Goal: Information Seeking & Learning: Learn about a topic

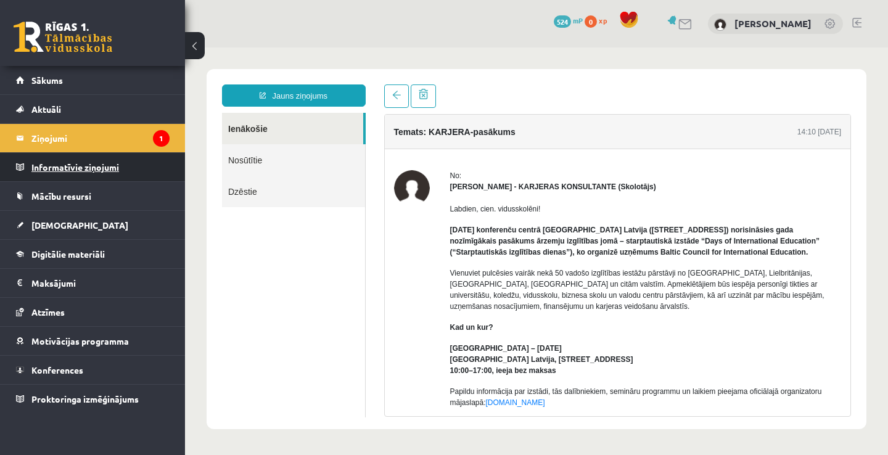
click at [81, 178] on legend "Informatīvie ziņojumi 0" at bounding box center [100, 167] width 138 height 28
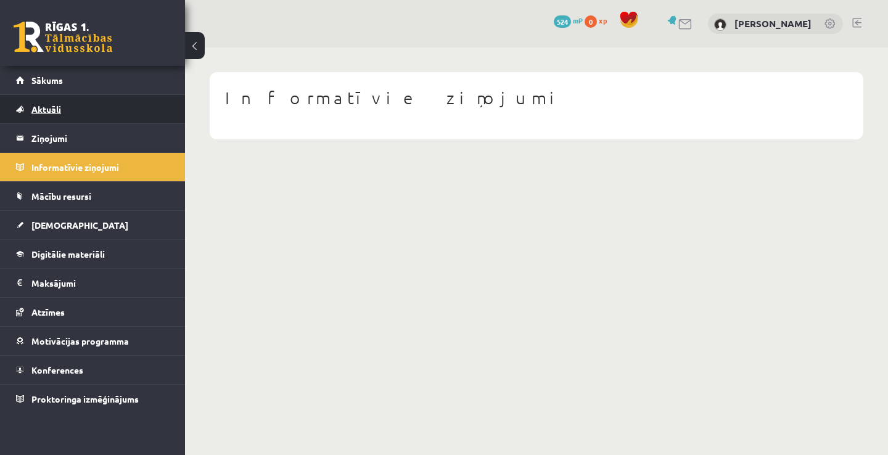
click at [78, 107] on link "Aktuāli" at bounding box center [92, 109] width 153 height 28
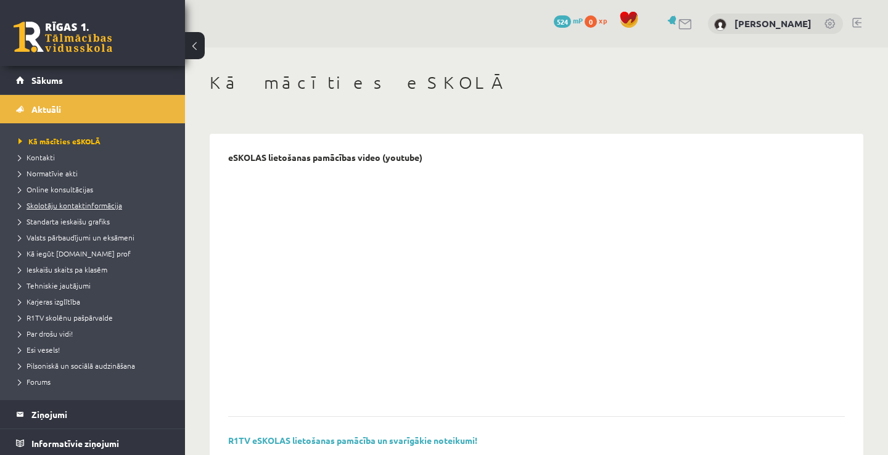
click at [58, 203] on span "Skolotāju kontaktinformācija" at bounding box center [70, 205] width 104 height 10
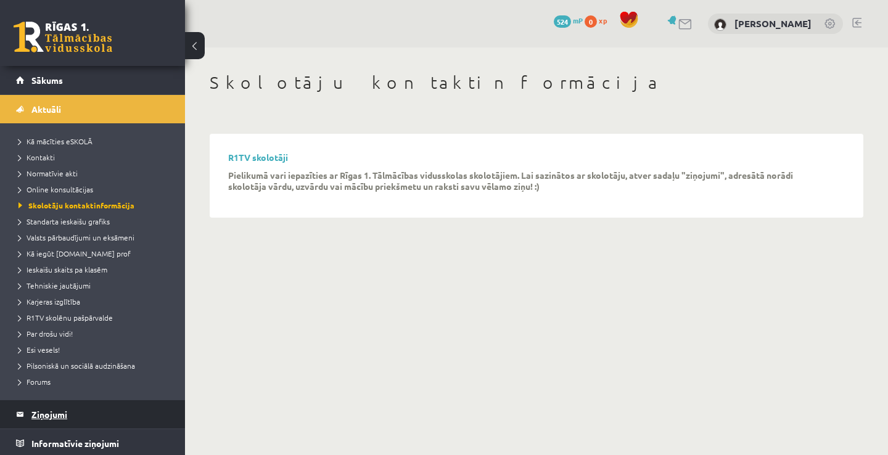
click at [62, 422] on legend "Ziņojumi 1" at bounding box center [100, 414] width 138 height 28
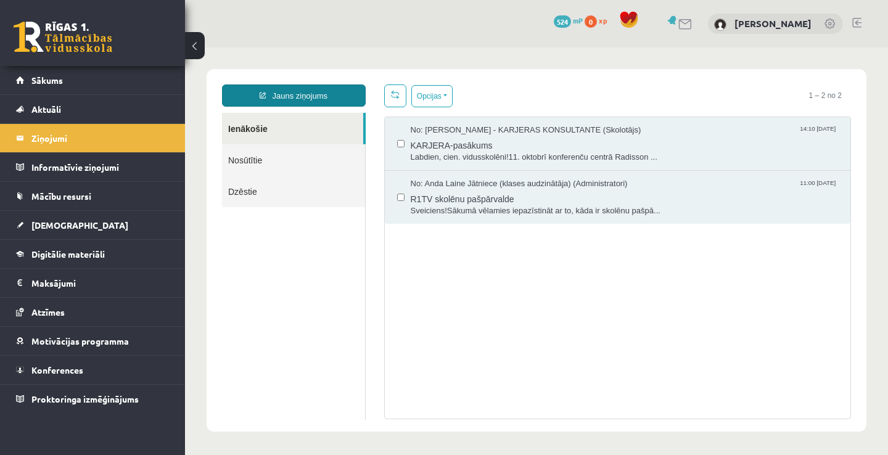
click at [342, 95] on link "Jauns ziņojums" at bounding box center [294, 95] width 144 height 22
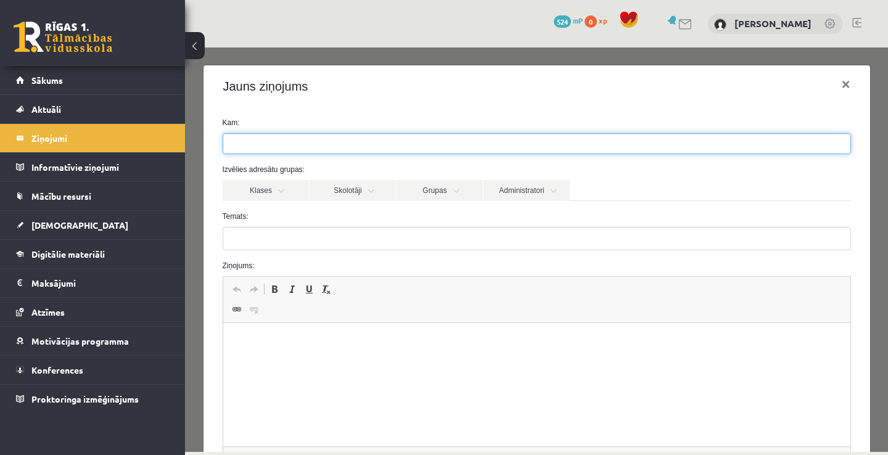
click at [354, 152] on ul at bounding box center [536, 144] width 627 height 20
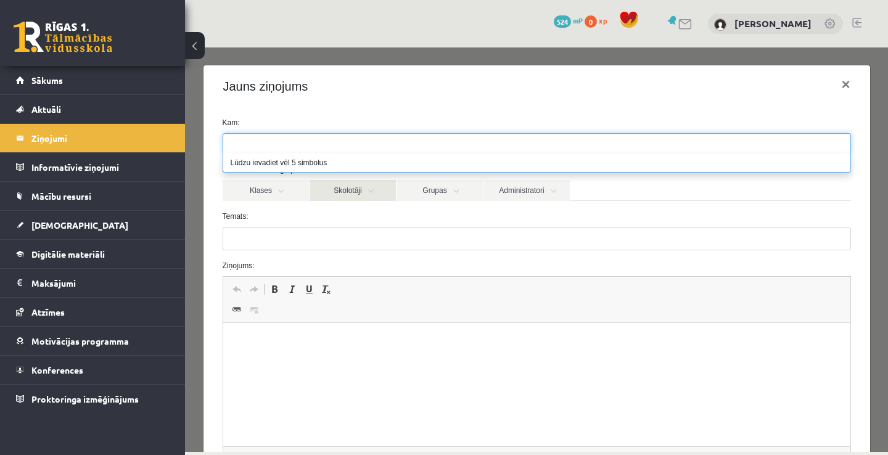
click at [350, 194] on link "Skolotāji" at bounding box center [352, 190] width 86 height 21
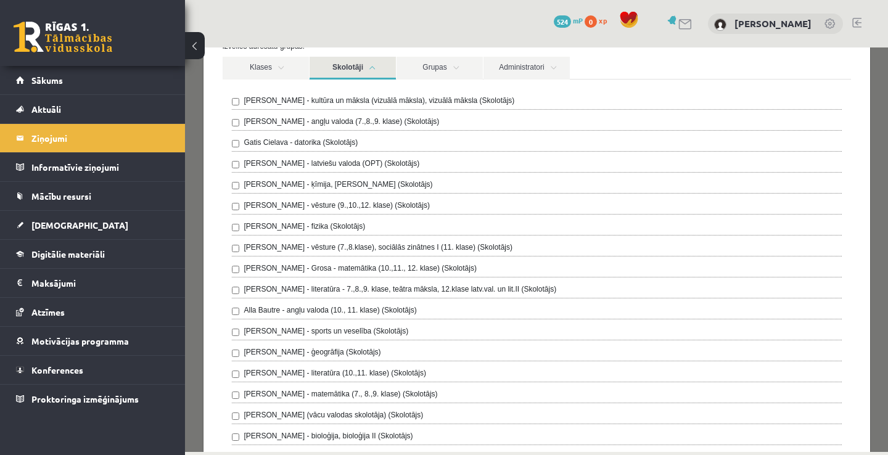
scroll to position [148, 0]
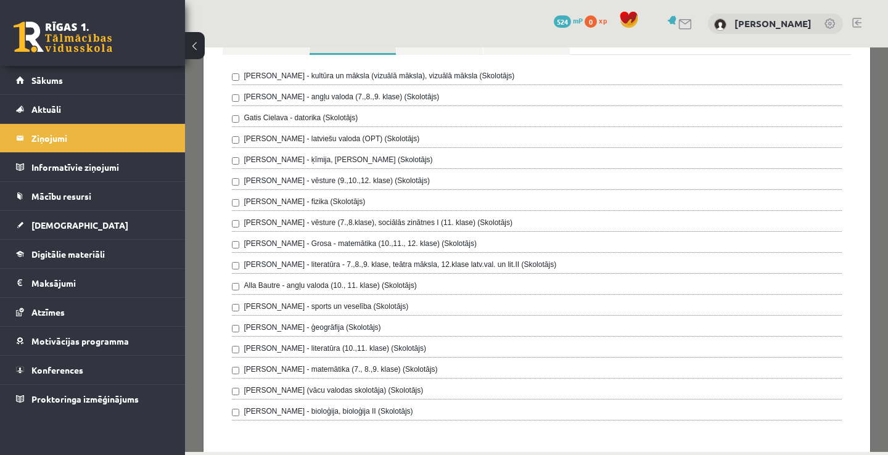
click at [312, 332] on label "Toms Krūmiņš - ģeogrāfija (Skolotājs)" at bounding box center [312, 327] width 137 height 11
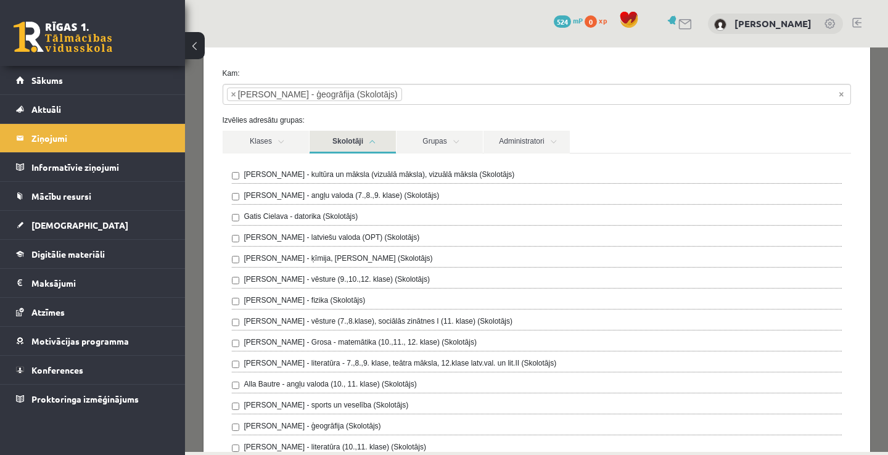
scroll to position [25, 0]
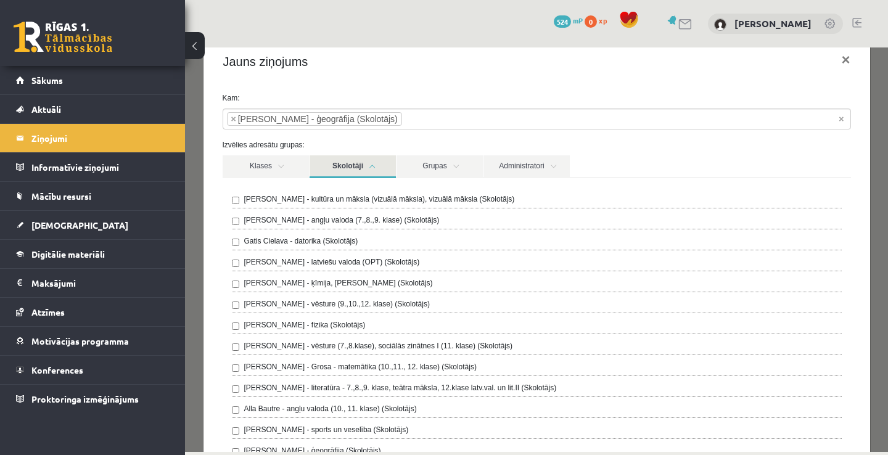
click at [366, 168] on link "Skolotāji" at bounding box center [352, 166] width 86 height 23
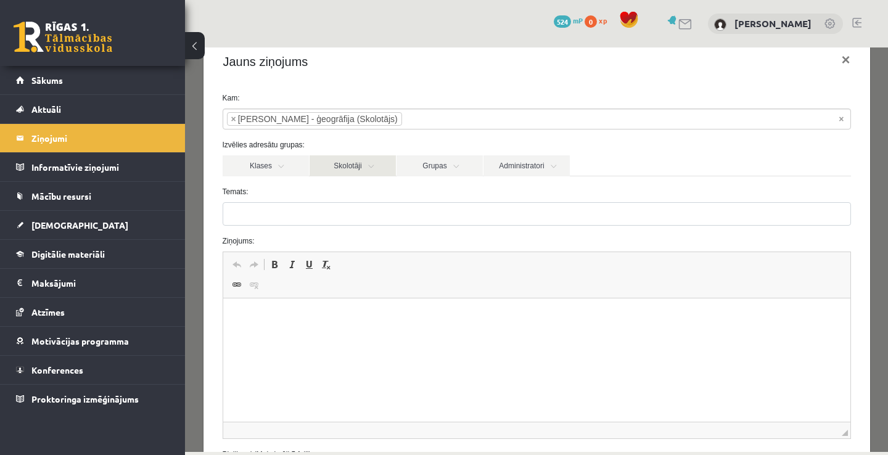
click at [366, 168] on link "Skolotāji" at bounding box center [352, 165] width 86 height 21
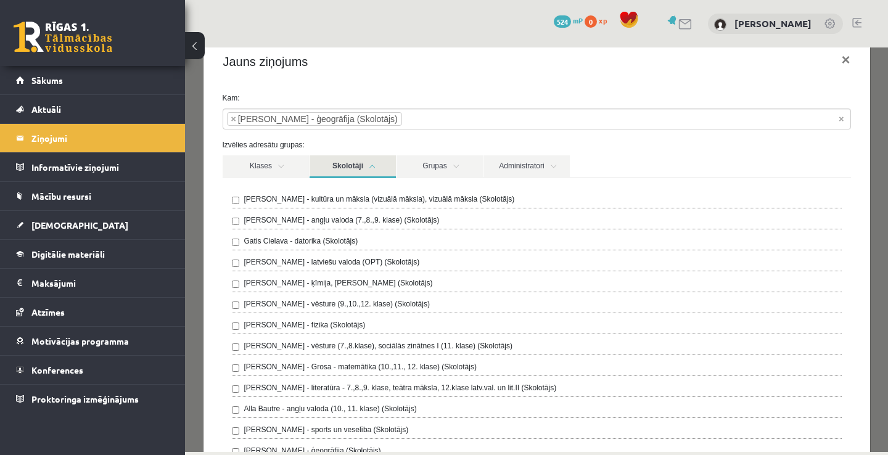
click at [371, 165] on link "Skolotāji" at bounding box center [352, 166] width 86 height 23
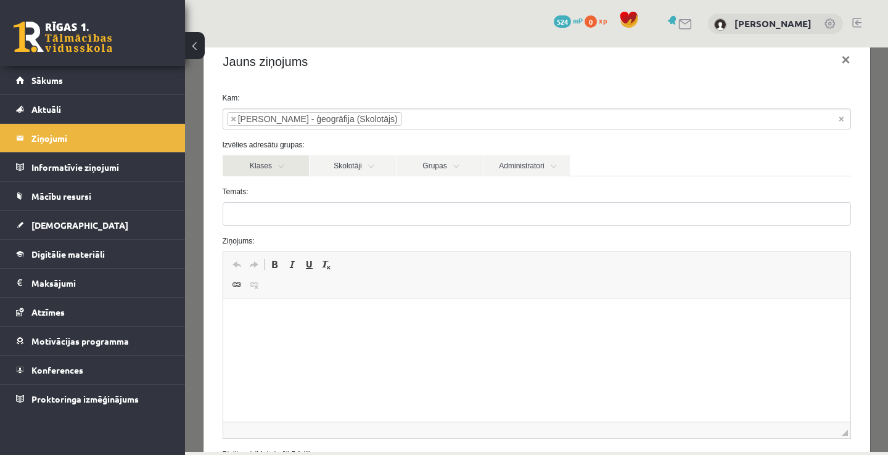
click at [256, 160] on link "Klases" at bounding box center [266, 165] width 86 height 21
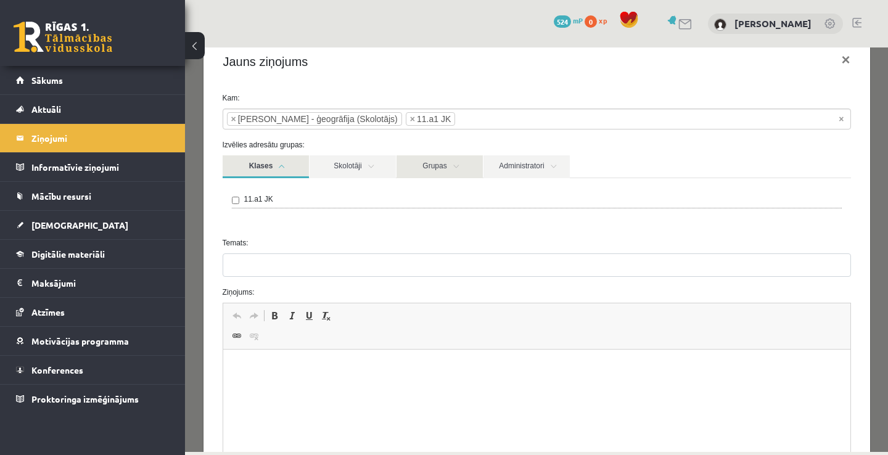
click at [430, 169] on link "Grupas" at bounding box center [439, 166] width 86 height 23
click at [529, 170] on link "Administratori" at bounding box center [526, 166] width 86 height 23
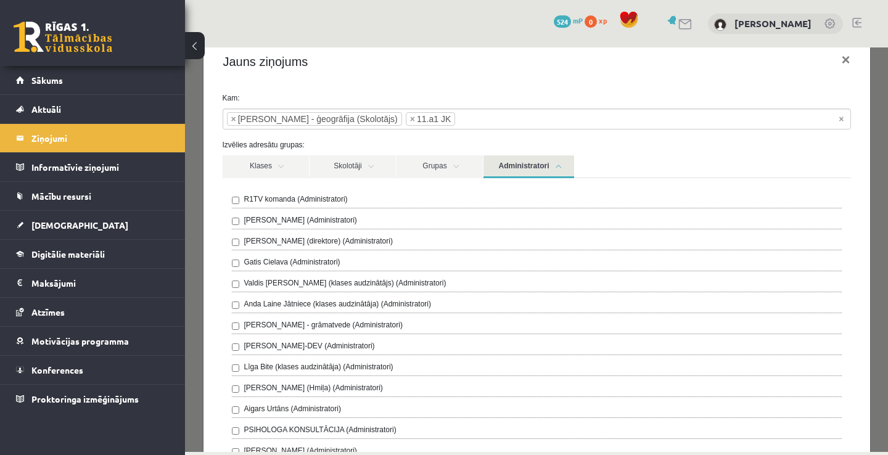
click at [526, 170] on link "Administratori" at bounding box center [528, 166] width 91 height 23
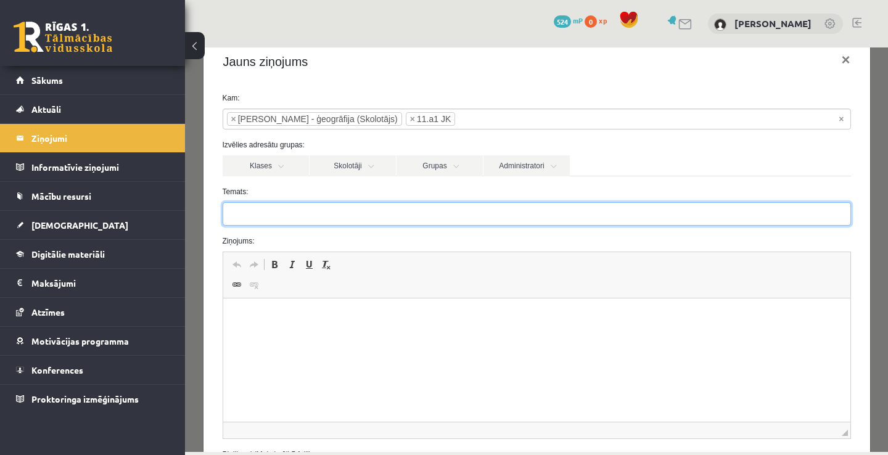
click at [381, 219] on input "Temats:" at bounding box center [537, 213] width 628 height 23
type input "*"
click at [282, 216] on input "**********" at bounding box center [537, 213] width 628 height 23
click at [237, 215] on input "**********" at bounding box center [537, 213] width 628 height 23
type input "**********"
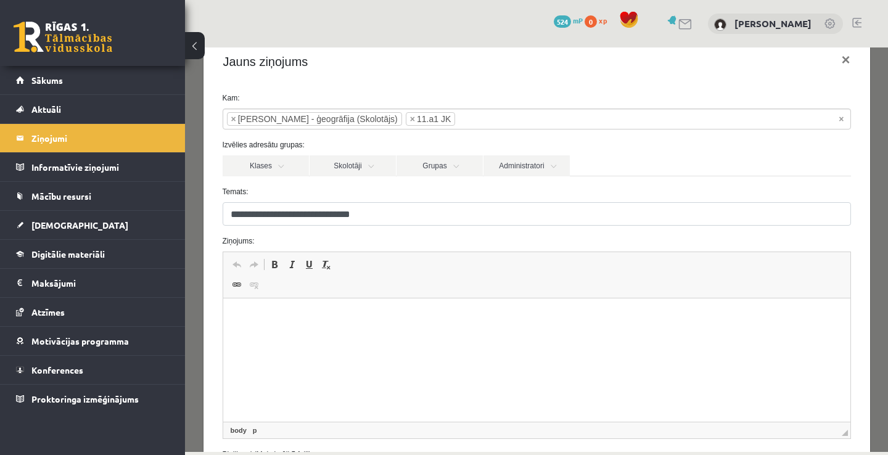
click at [254, 328] on html at bounding box center [536, 317] width 627 height 38
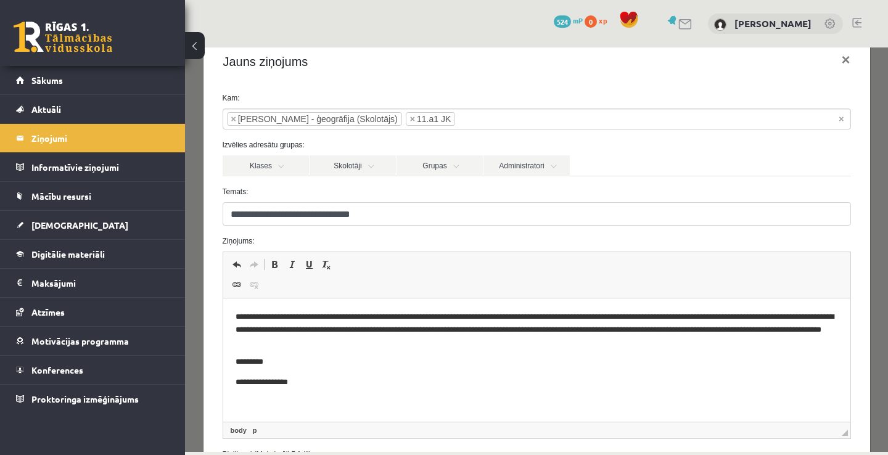
click at [281, 351] on body "**********" at bounding box center [536, 350] width 602 height 78
click at [242, 372] on body "**********" at bounding box center [536, 350] width 602 height 78
click at [313, 374] on p "**********" at bounding box center [536, 368] width 602 height 25
click at [884, 308] on div "**********" at bounding box center [536, 249] width 703 height 404
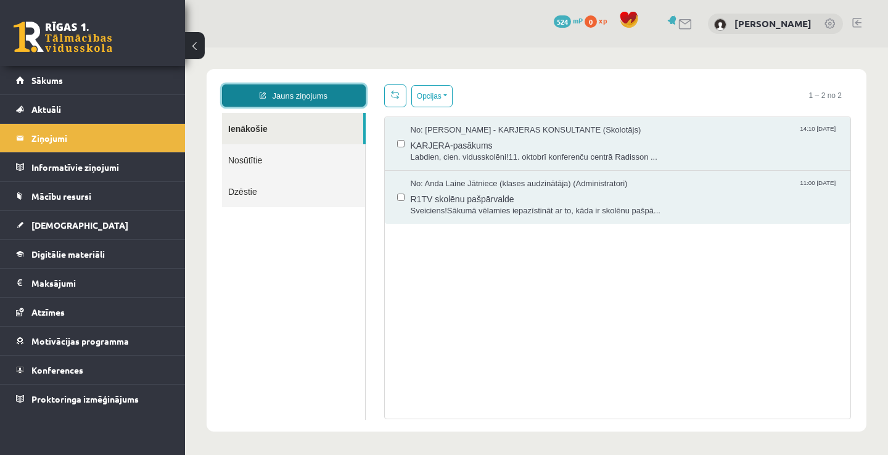
scroll to position [1, 0]
click at [335, 100] on link "Jauns ziņojums" at bounding box center [294, 94] width 144 height 22
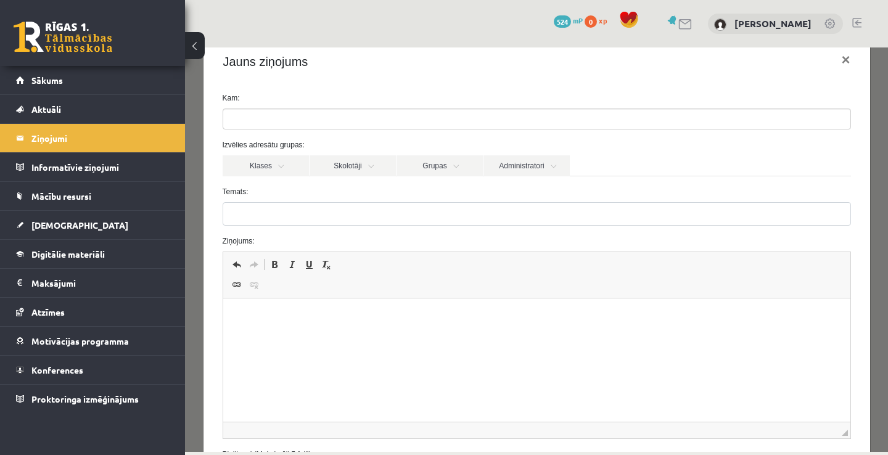
scroll to position [0, 0]
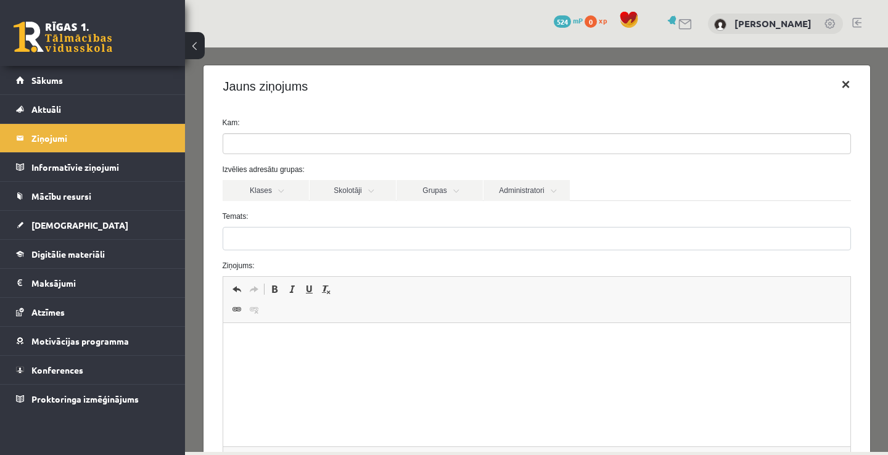
click at [843, 88] on button "×" at bounding box center [845, 84] width 28 height 35
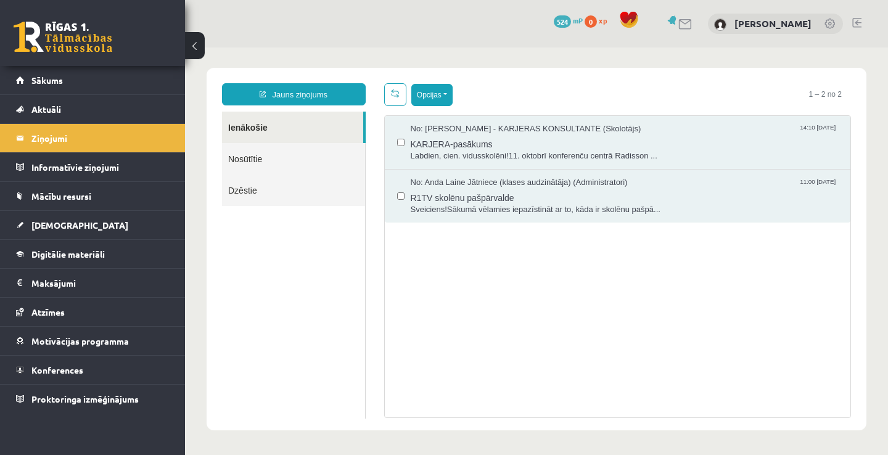
click at [448, 96] on button "Opcijas" at bounding box center [431, 95] width 41 height 22
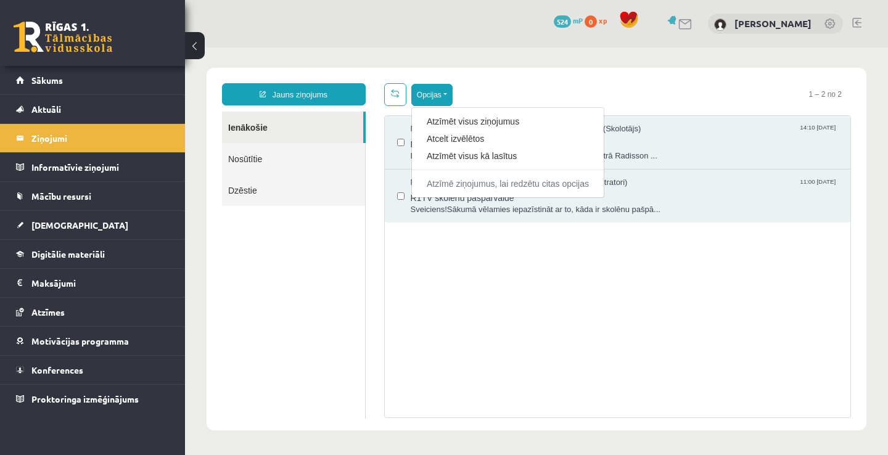
click at [295, 282] on ul "Ienākošie Nosūtītie Dzēstie" at bounding box center [294, 265] width 144 height 307
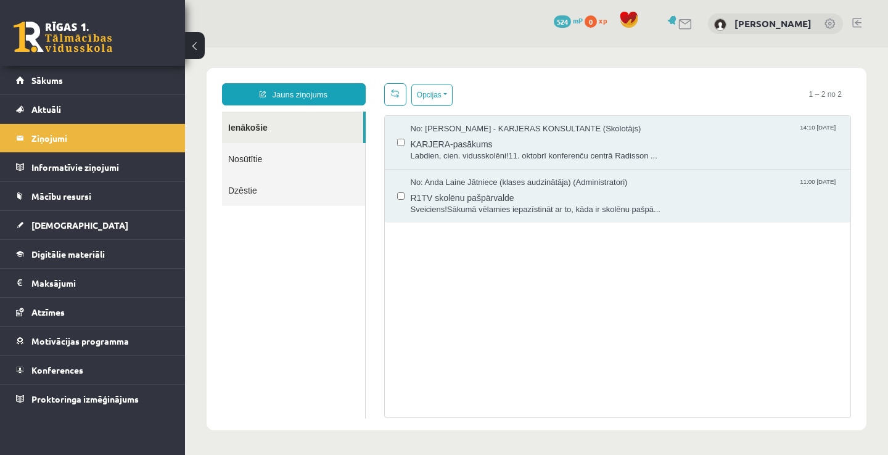
click at [300, 163] on link "Nosūtītie" at bounding box center [293, 158] width 143 height 31
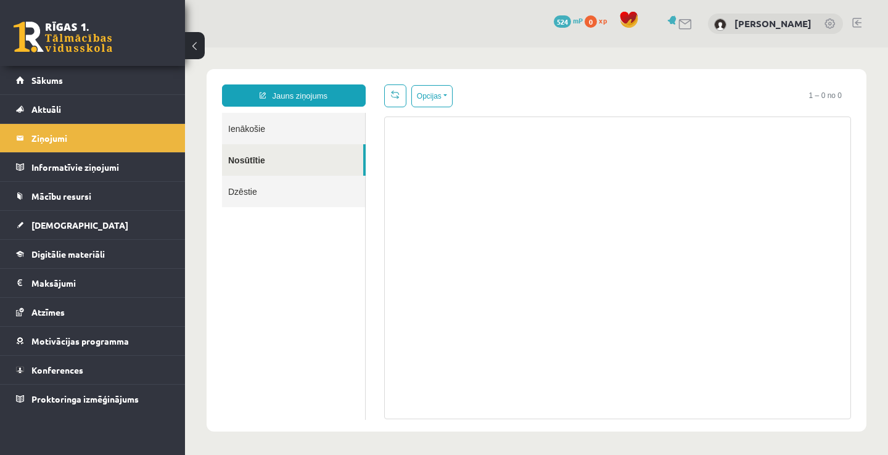
click at [300, 131] on link "Ienākošie" at bounding box center [293, 128] width 143 height 31
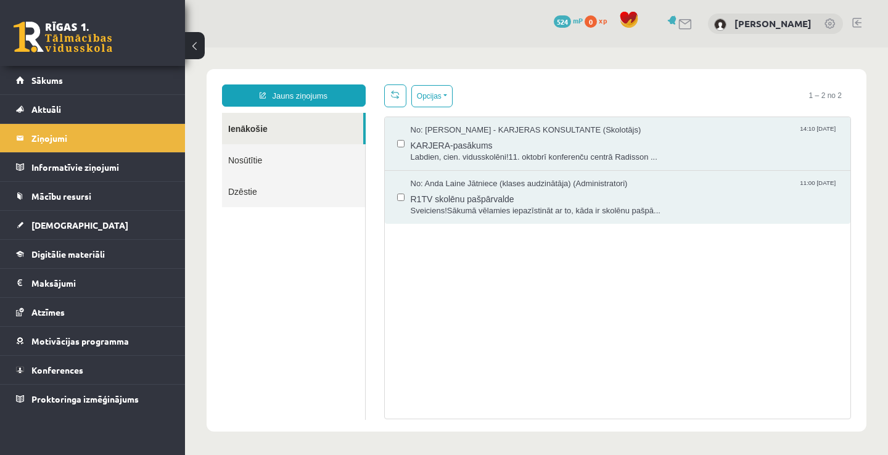
click at [305, 187] on link "Dzēstie" at bounding box center [293, 191] width 143 height 31
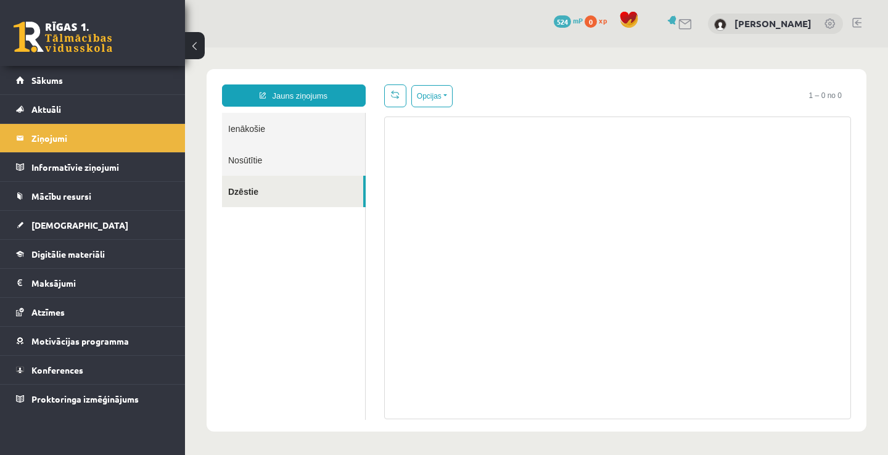
click at [310, 134] on link "Ienākošie" at bounding box center [293, 128] width 143 height 31
click at [314, 120] on link "Ienākošie" at bounding box center [293, 128] width 143 height 31
click at [315, 96] on link "Jauns ziņojums" at bounding box center [294, 95] width 144 height 22
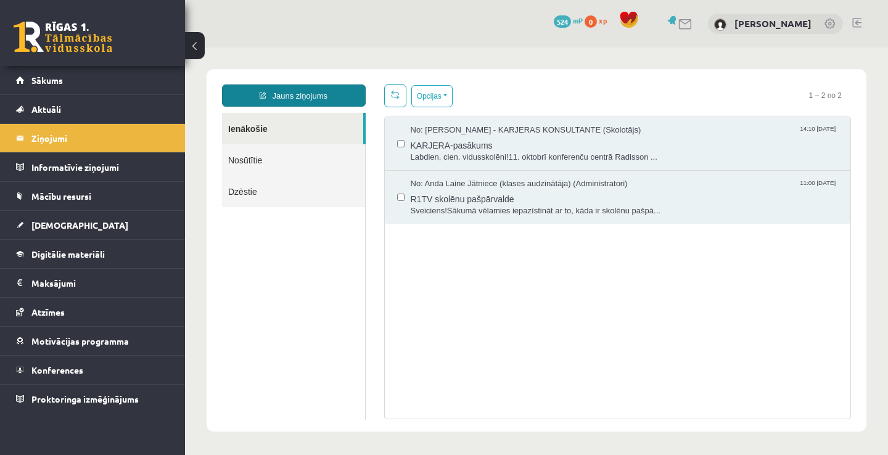
click at [301, 92] on link "Jauns ziņojums" at bounding box center [294, 95] width 144 height 22
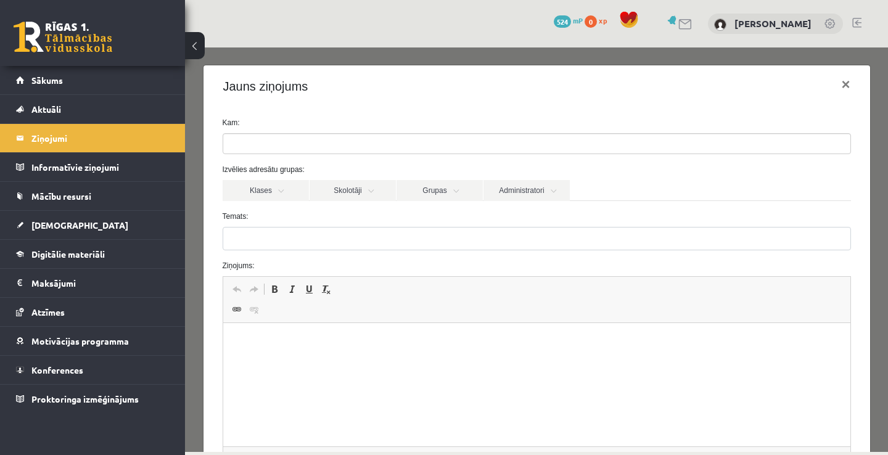
click at [306, 144] on ul at bounding box center [536, 144] width 627 height 20
click at [340, 190] on link "Skolotāji" at bounding box center [352, 190] width 86 height 21
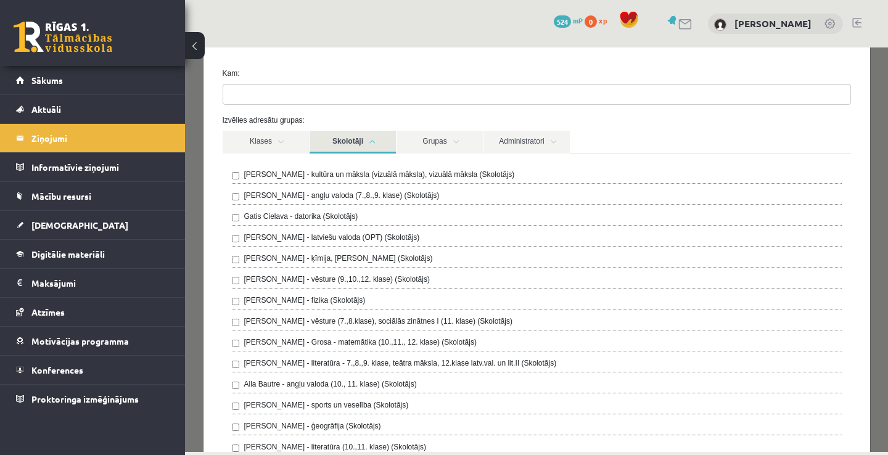
scroll to position [74, 0]
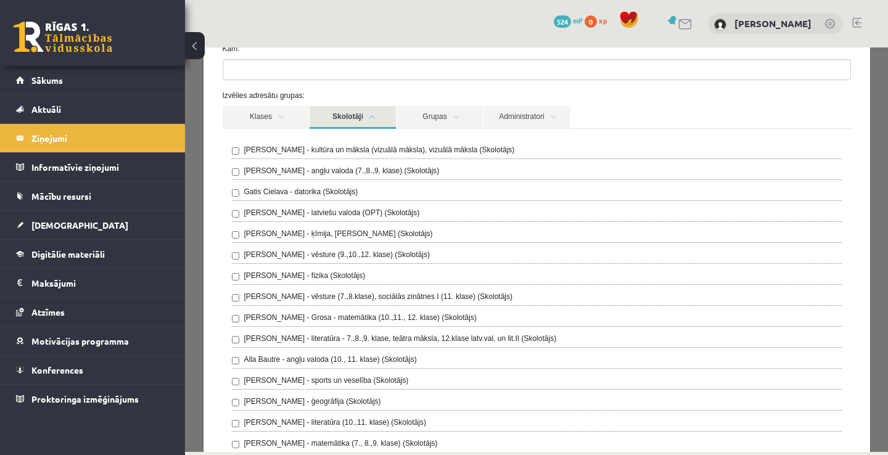
click at [354, 403] on label "Toms Krūmiņš - ģeogrāfija (Skolotājs)" at bounding box center [312, 401] width 137 height 11
click at [448, 120] on link "Grupas" at bounding box center [439, 117] width 86 height 23
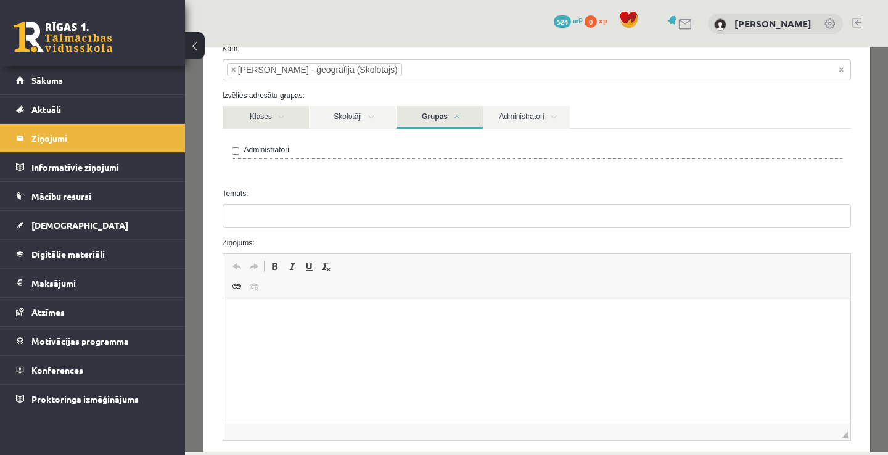
click at [283, 117] on link "Klases" at bounding box center [266, 117] width 86 height 23
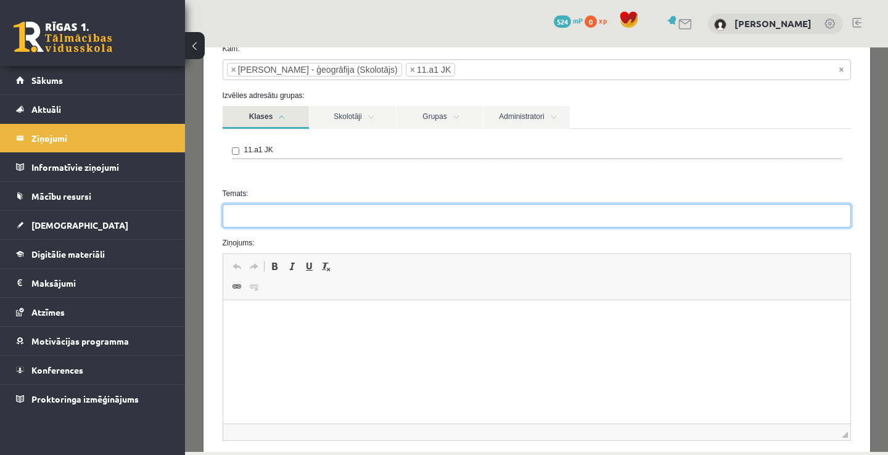
click at [311, 224] on input "Temats:" at bounding box center [537, 215] width 628 height 23
click at [378, 216] on input "**********" at bounding box center [537, 215] width 628 height 23
click at [396, 218] on input "**********" at bounding box center [537, 215] width 628 height 23
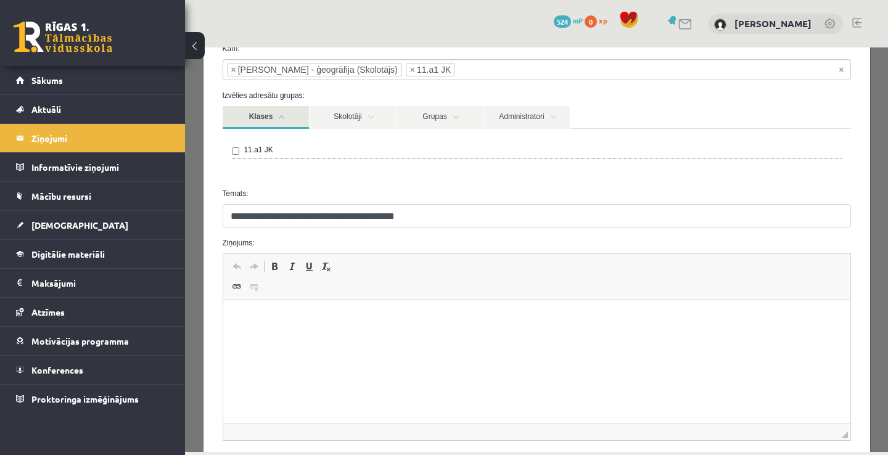
click at [357, 310] on html at bounding box center [536, 319] width 627 height 38
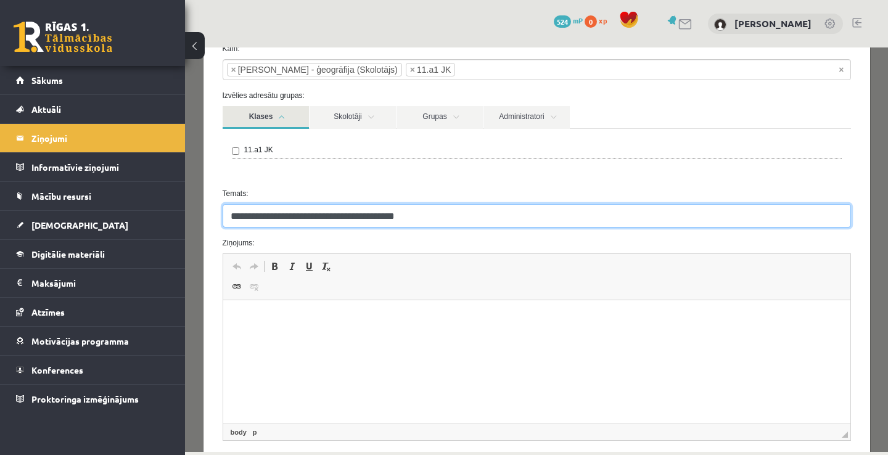
click at [420, 216] on input "**********" at bounding box center [537, 215] width 628 height 23
type input "**********"
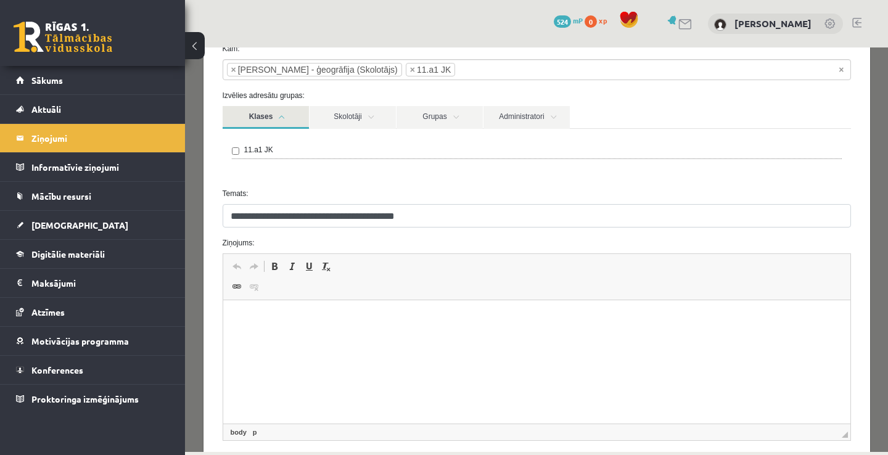
click at [392, 338] on html at bounding box center [536, 319] width 627 height 38
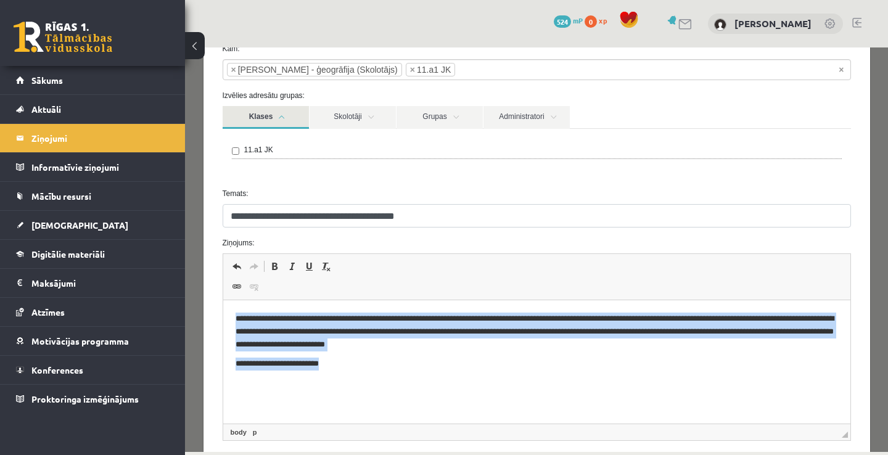
drag, startPoint x: 14, startPoint y: 17, endPoint x: 131, endPoint y: 68, distance: 127.6
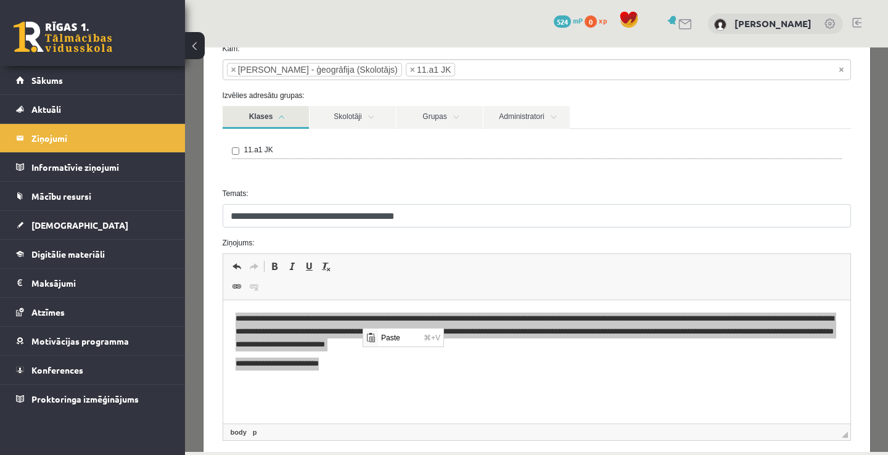
scroll to position [0, 0]
click at [385, 338] on span "Paste" at bounding box center [398, 338] width 43 height 18
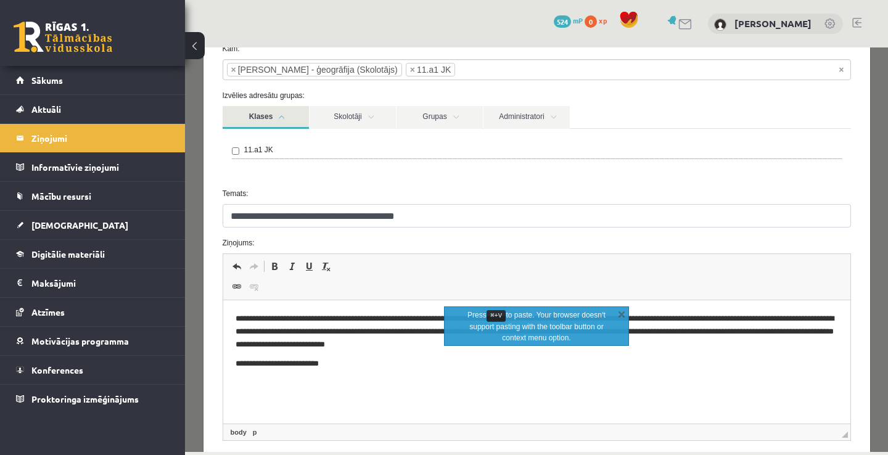
click at [389, 382] on html "**********" at bounding box center [536, 341] width 627 height 82
click at [730, 189] on label "Temats:" at bounding box center [536, 193] width 647 height 11
click at [730, 204] on input "**********" at bounding box center [537, 215] width 628 height 23
click at [724, 178] on div "11.a1 JK" at bounding box center [537, 153] width 628 height 49
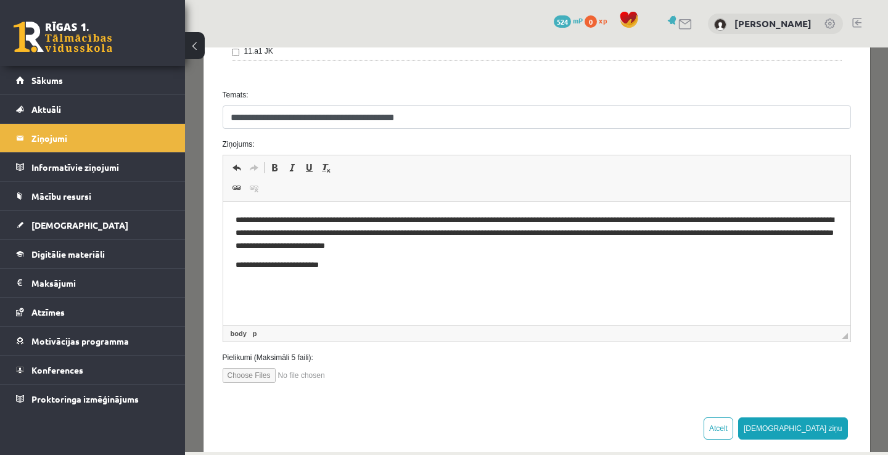
scroll to position [192, 0]
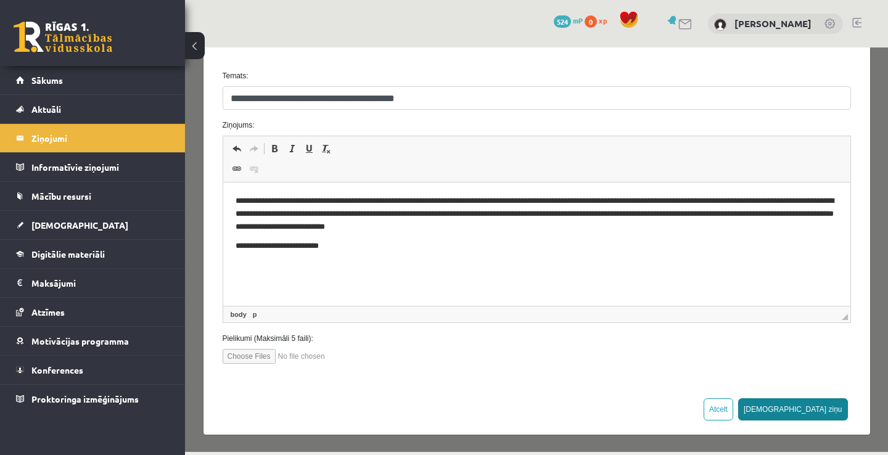
click at [823, 408] on button "Sūtīt ziņu" at bounding box center [793, 409] width 110 height 22
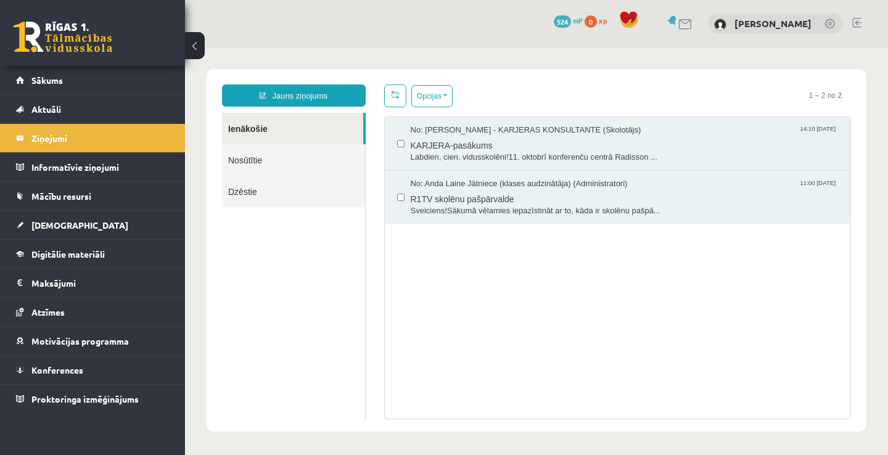
scroll to position [0, 0]
click at [303, 163] on link "Nosūtītie" at bounding box center [293, 159] width 143 height 31
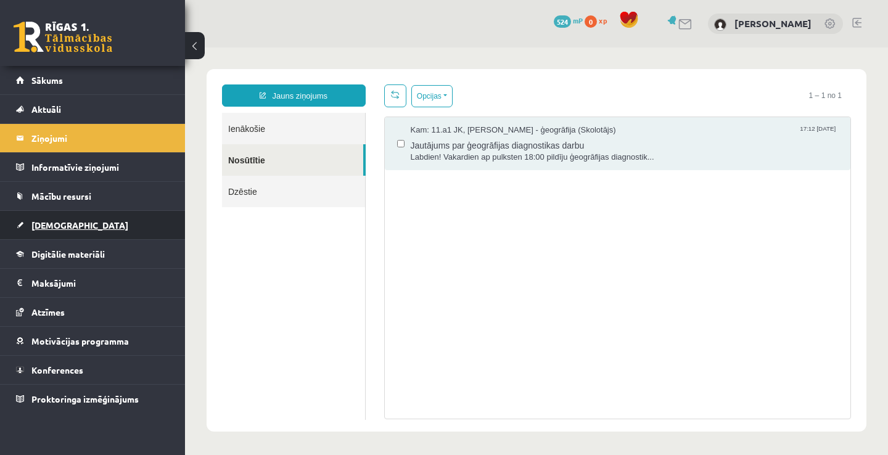
click at [91, 219] on link "[DEMOGRAPHIC_DATA]" at bounding box center [92, 225] width 153 height 28
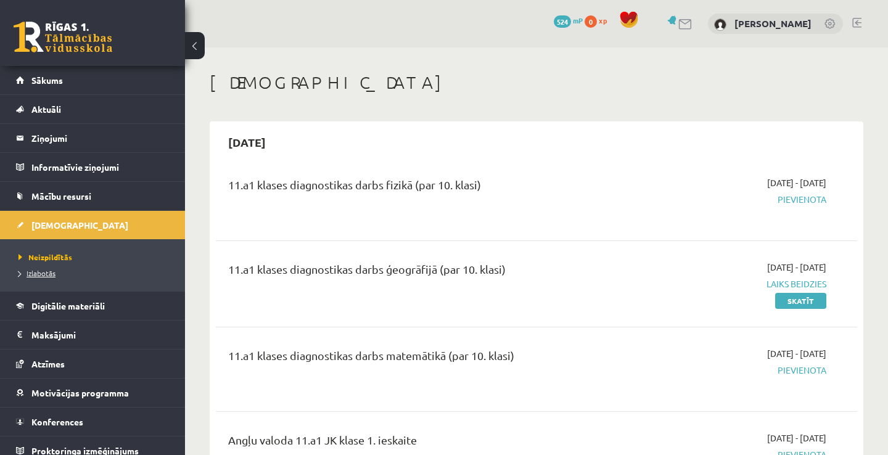
click at [53, 272] on span "Izlabotās" at bounding box center [36, 273] width 37 height 10
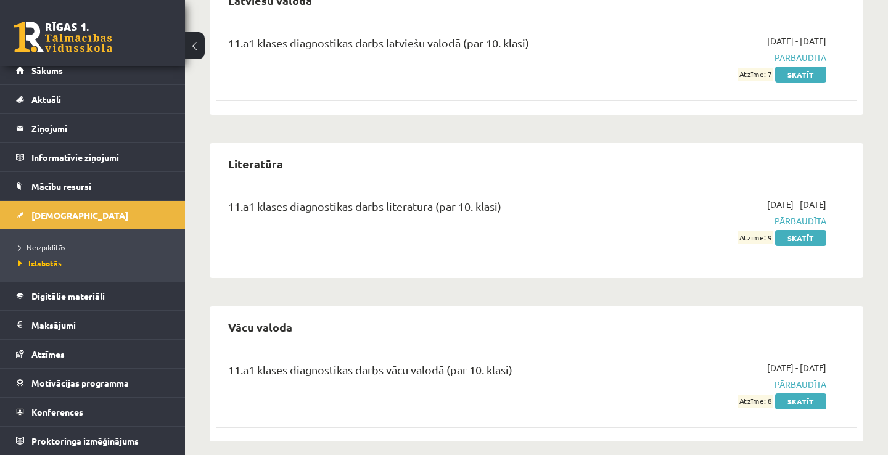
scroll to position [1219, 0]
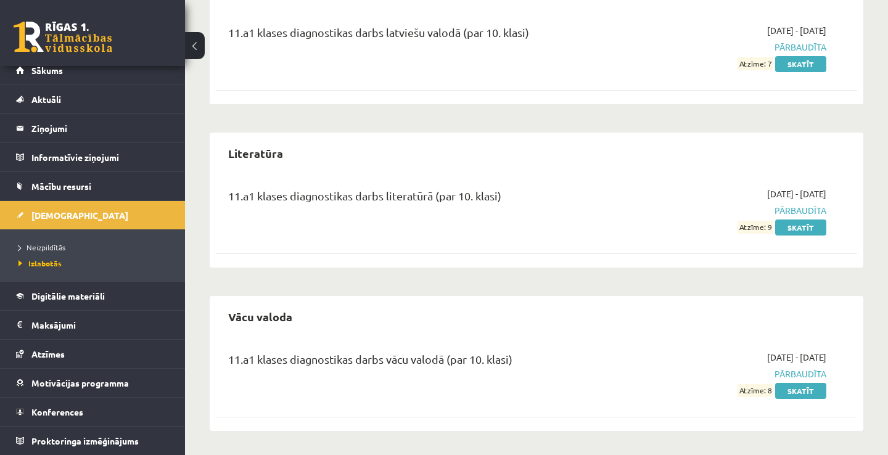
click at [195, 52] on button at bounding box center [195, 45] width 20 height 27
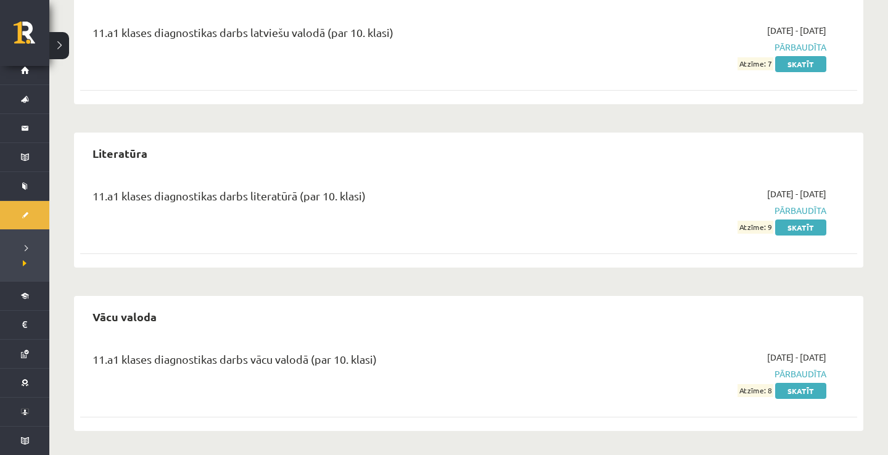
click at [67, 47] on button at bounding box center [59, 45] width 20 height 27
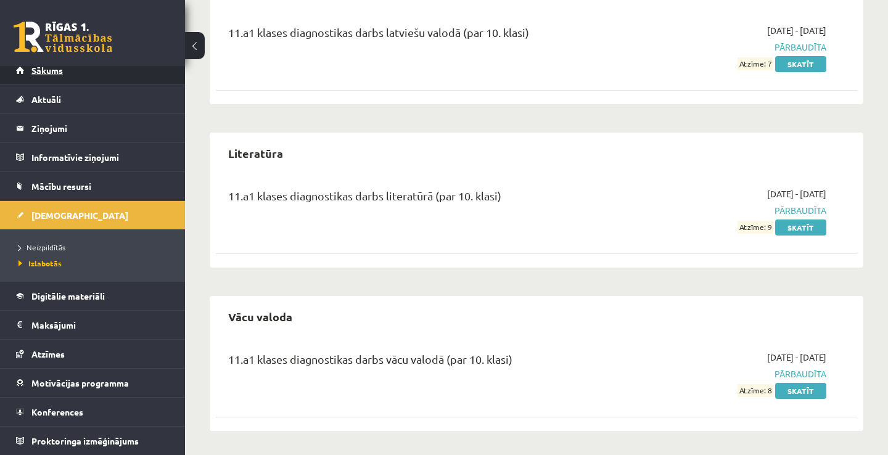
click at [72, 72] on link "Sākums" at bounding box center [92, 70] width 153 height 28
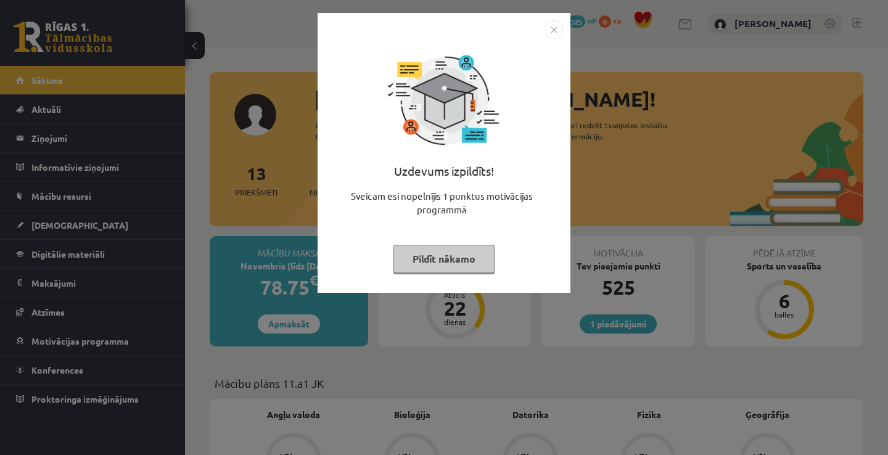
click at [560, 27] on img "Close" at bounding box center [553, 29] width 18 height 18
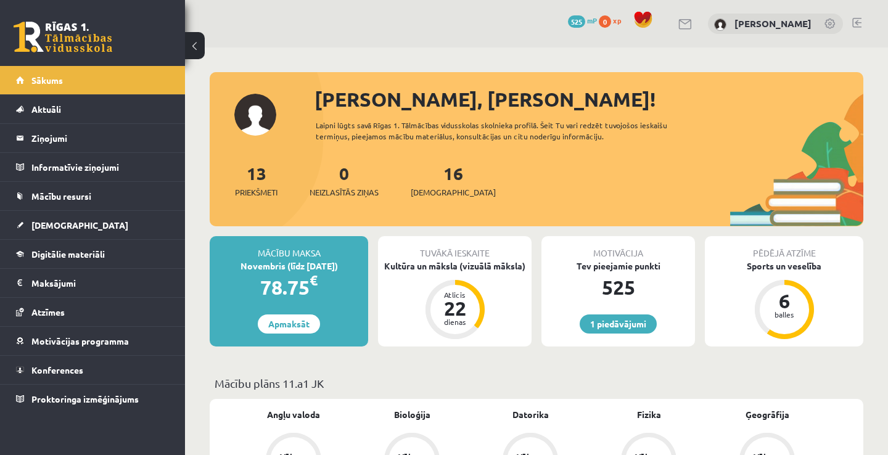
click at [581, 23] on span "525" at bounding box center [576, 21] width 17 height 12
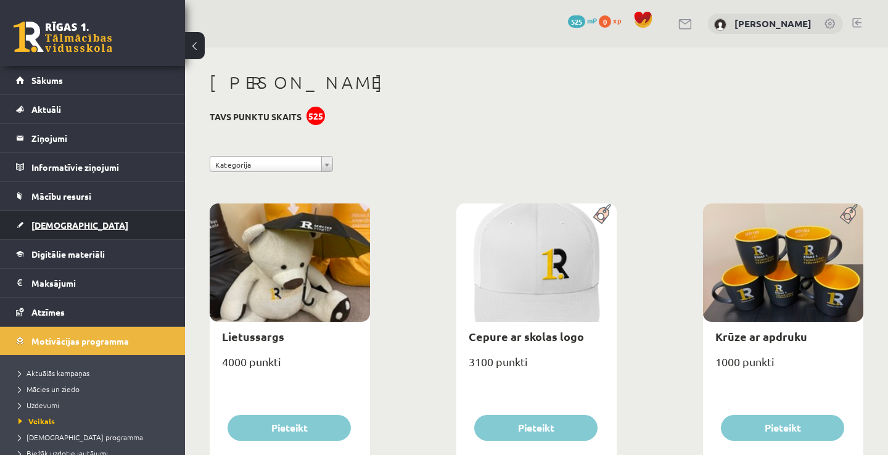
click at [69, 227] on link "[DEMOGRAPHIC_DATA]" at bounding box center [92, 225] width 153 height 28
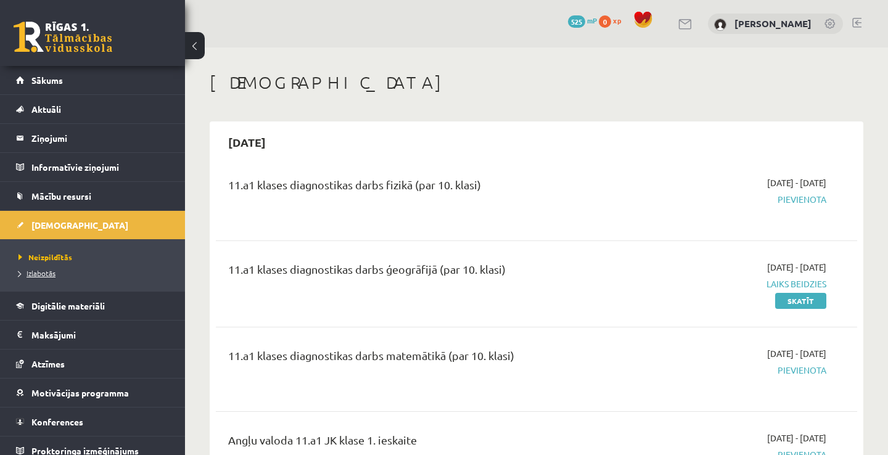
click at [56, 272] on link "Izlabotās" at bounding box center [95, 273] width 154 height 11
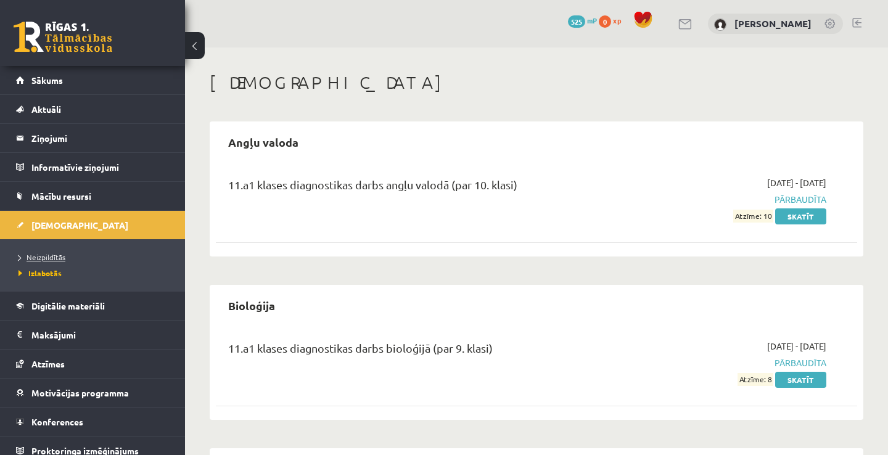
click at [63, 253] on span "Neizpildītās" at bounding box center [41, 257] width 47 height 10
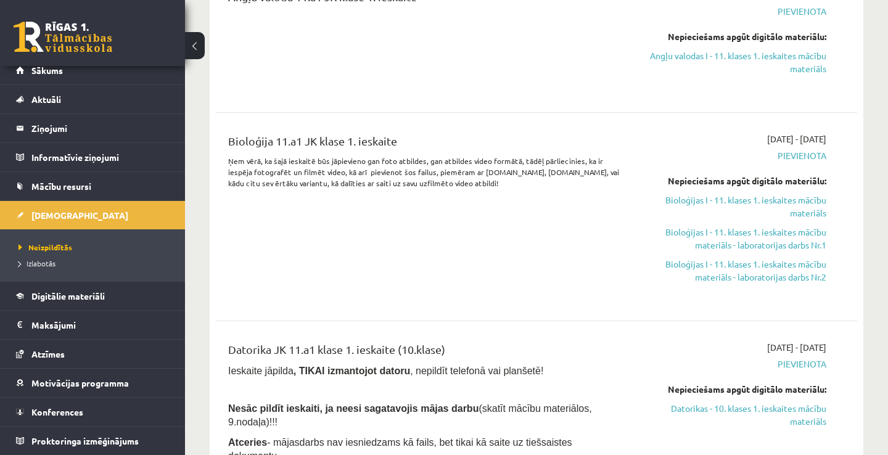
scroll to position [468, 0]
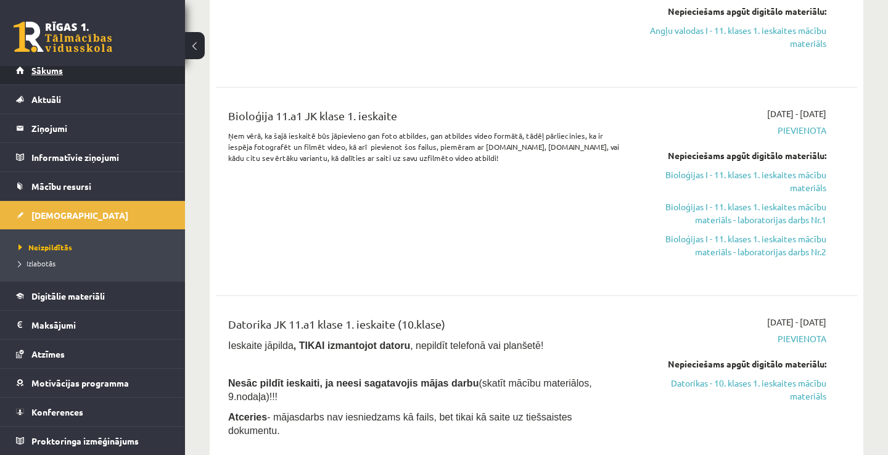
click at [139, 76] on link "Sākums" at bounding box center [92, 70] width 153 height 28
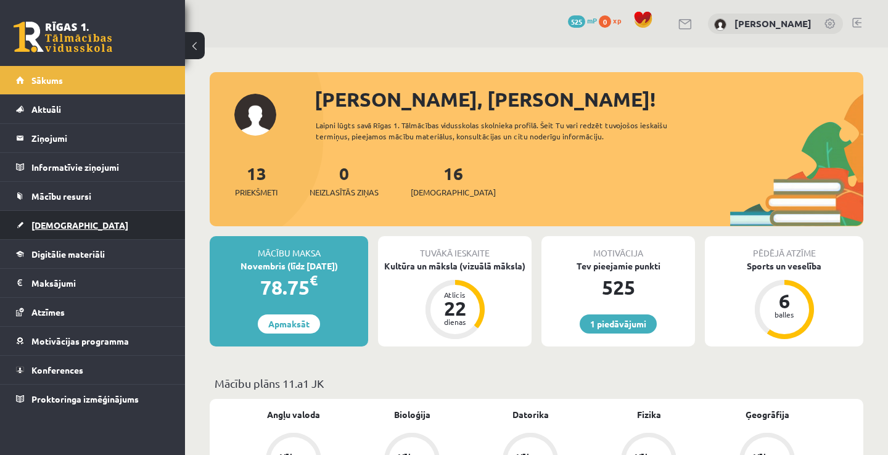
click at [132, 229] on link "[DEMOGRAPHIC_DATA]" at bounding box center [92, 225] width 153 height 28
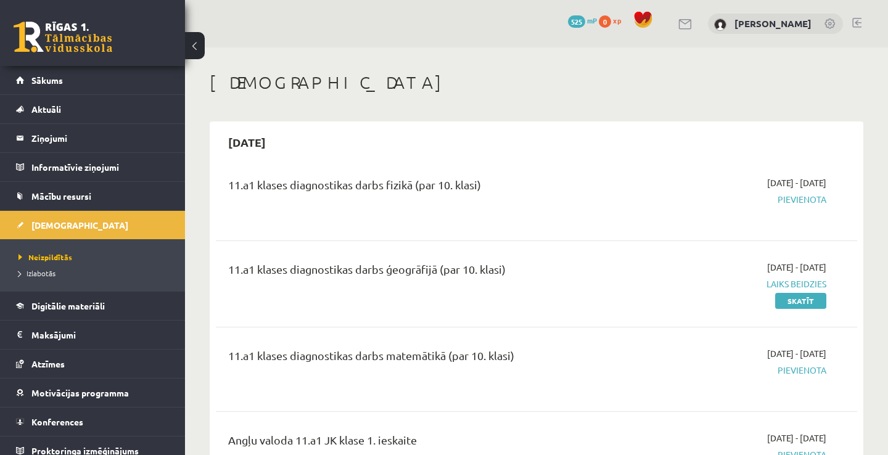
scroll to position [10, 0]
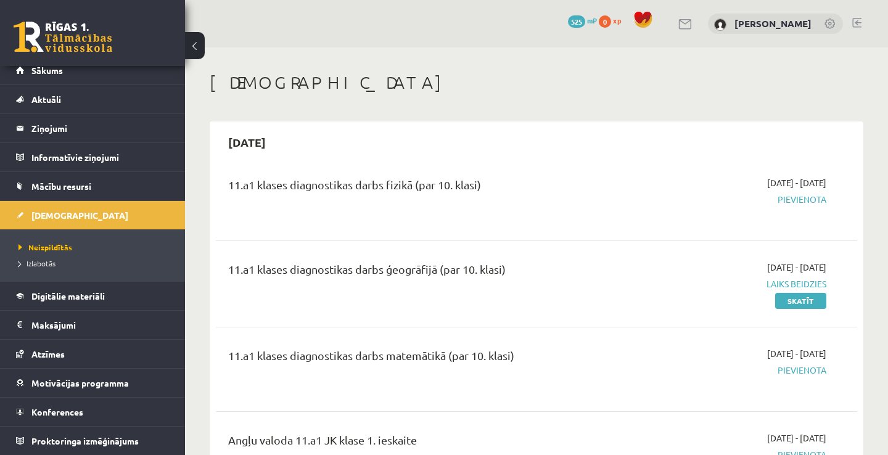
click at [838, 166] on div "11.a1 klases diagnostikas darbs fizikā (par 10. klasi) 2025-10-16 - 2025-10-31 …" at bounding box center [536, 198] width 641 height 69
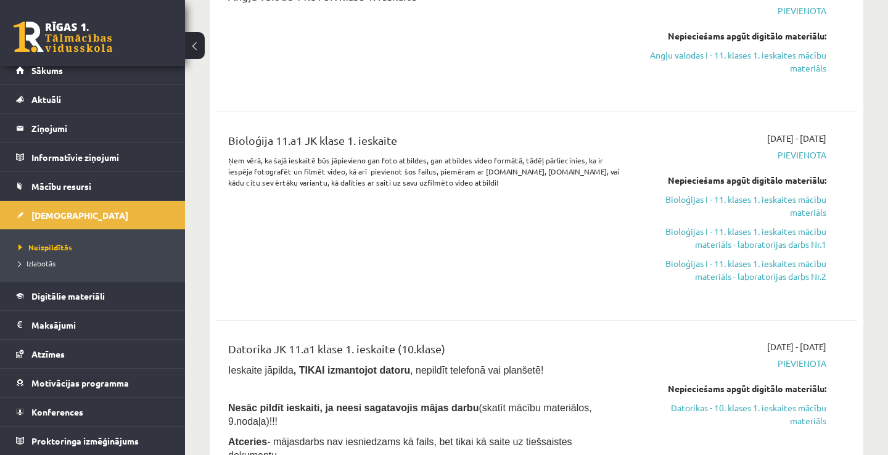
scroll to position [468, 0]
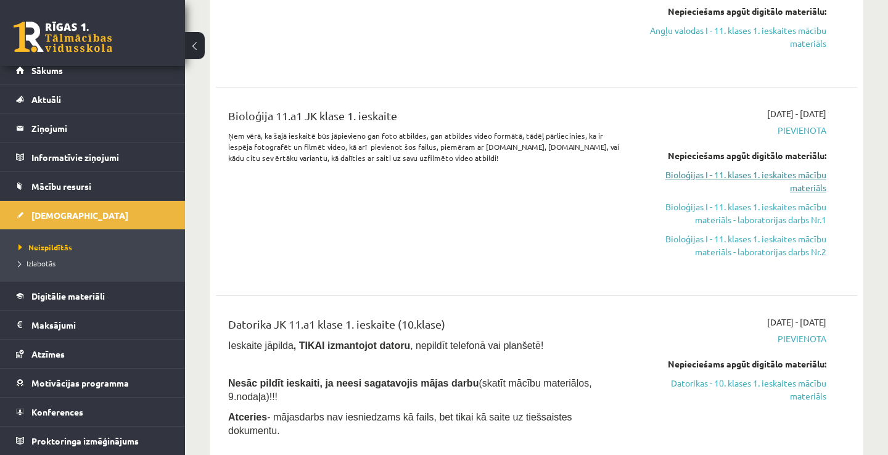
click at [805, 176] on link "Bioloģijas I - 11. klases 1. ieskaites mācību materiāls" at bounding box center [732, 181] width 187 height 26
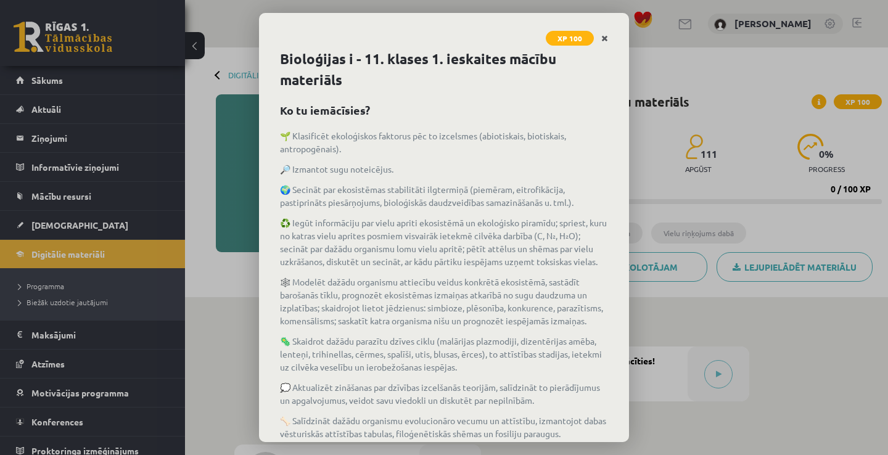
click at [602, 41] on icon "Close" at bounding box center [604, 39] width 7 height 9
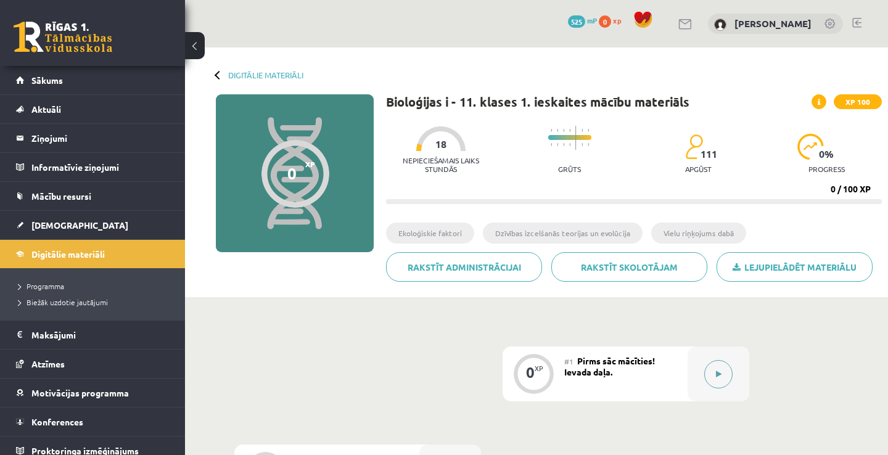
click at [721, 369] on button at bounding box center [718, 374] width 28 height 28
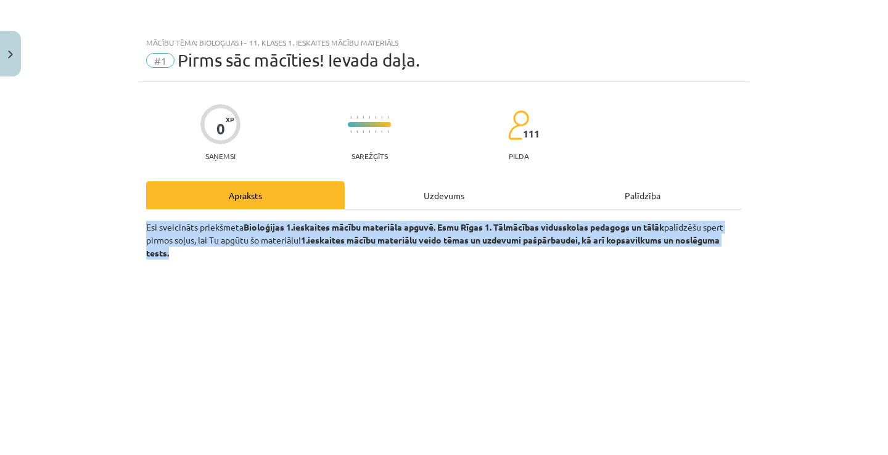
drag, startPoint x: 777, startPoint y: 251, endPoint x: 789, endPoint y: 195, distance: 58.0
click at [788, 195] on div "Mācību tēma: Bioloģijas i - 11. klases 1. ieskaites mācību materiāls #1 Pirms s…" at bounding box center [444, 227] width 888 height 455
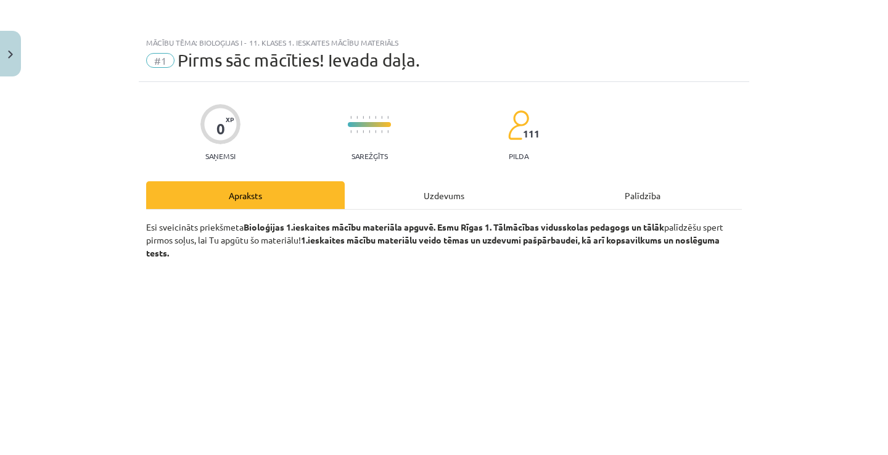
click at [872, 227] on div "Mācību tēma: Bioloģijas i - 11. klases 1. ieskaites mācību materiāls #1 Pirms s…" at bounding box center [444, 227] width 888 height 455
click at [872, 228] on div "Mācību tēma: Bioloģijas i - 11. klases 1. ieskaites mācību materiāls #1 Pirms s…" at bounding box center [444, 227] width 888 height 455
click at [887, 229] on div "Mācību tēma: Bioloģijas i - 11. klases 1. ieskaites mācību materiāls #1 Pirms s…" at bounding box center [444, 227] width 888 height 455
click at [864, 230] on div "Mācību tēma: Bioloģijas i - 11. klases 1. ieskaites mācību materiāls #1 Pirms s…" at bounding box center [444, 227] width 888 height 455
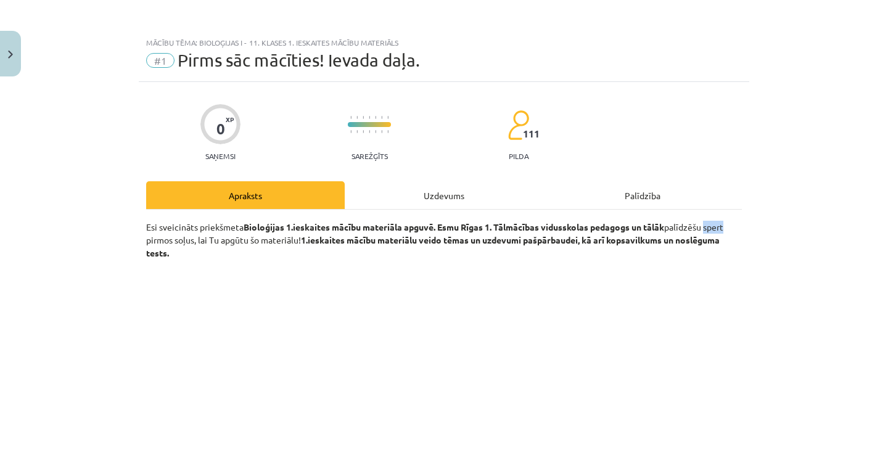
click at [864, 230] on div "Mācību tēma: Bioloģijas i - 11. klases 1. ieskaites mācību materiāls #1 Pirms s…" at bounding box center [444, 227] width 888 height 455
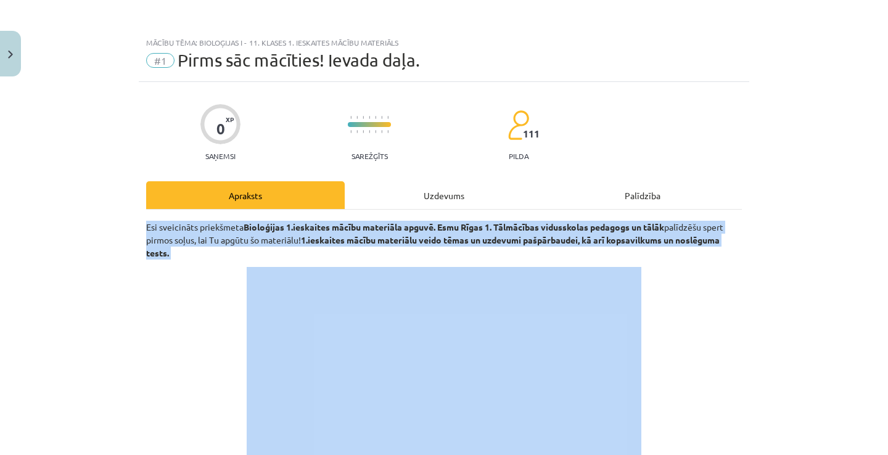
click at [864, 230] on div "Mācību tēma: Bioloģijas i - 11. klases 1. ieskaites mācību materiāls #1 Pirms s…" at bounding box center [444, 227] width 888 height 455
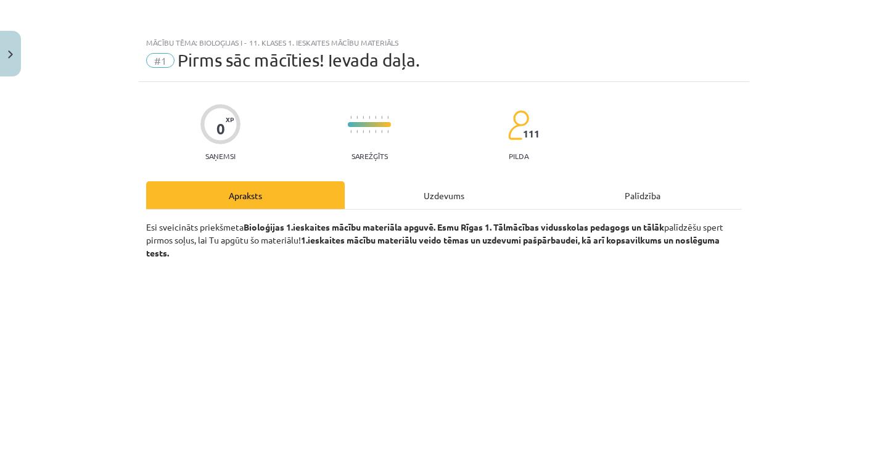
click at [883, 136] on div "Mācību tēma: Bioloģijas i - 11. klases 1. ieskaites mācību materiāls #1 Pirms s…" at bounding box center [444, 227] width 888 height 455
click at [477, 200] on div "Uzdevums" at bounding box center [444, 195] width 198 height 28
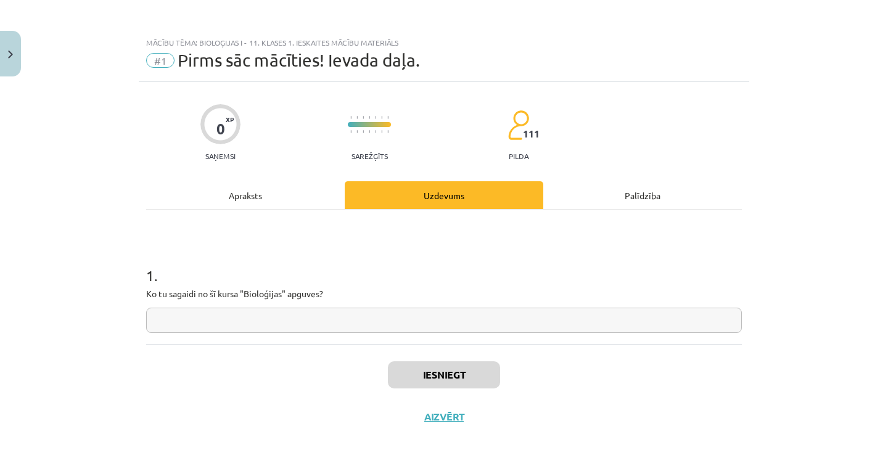
scroll to position [15, 0]
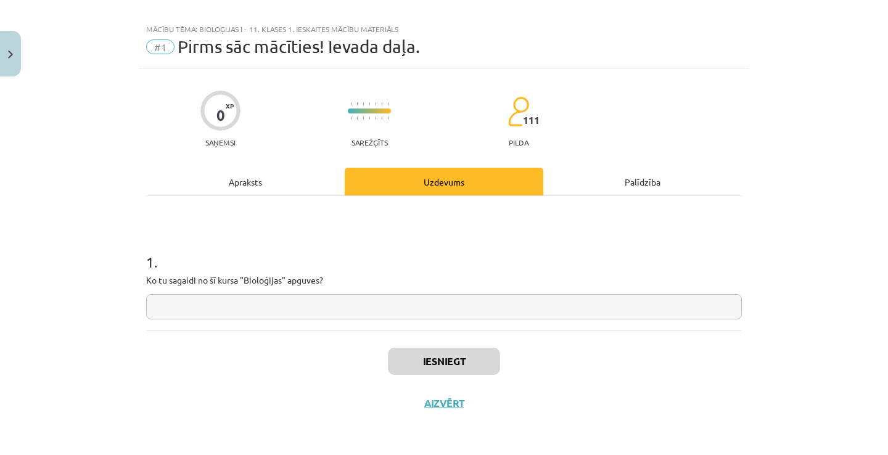
click at [634, 179] on div "Palīdzība" at bounding box center [642, 182] width 198 height 28
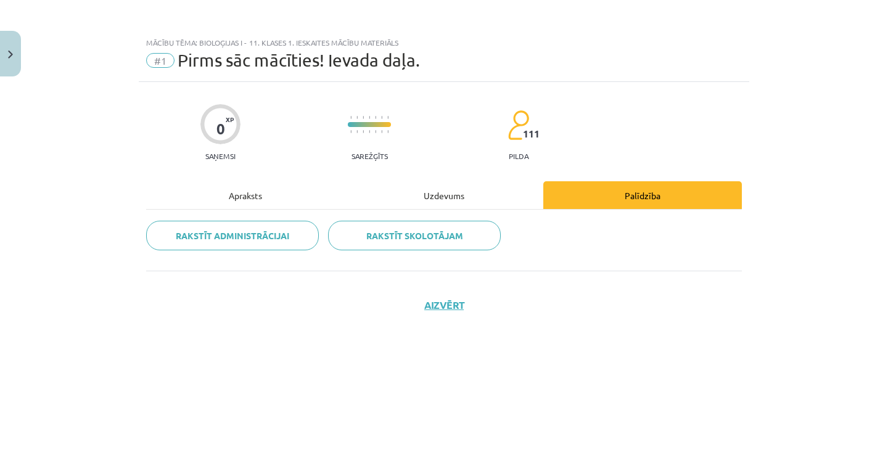
click at [446, 308] on button "Aizvērt" at bounding box center [443, 305] width 47 height 12
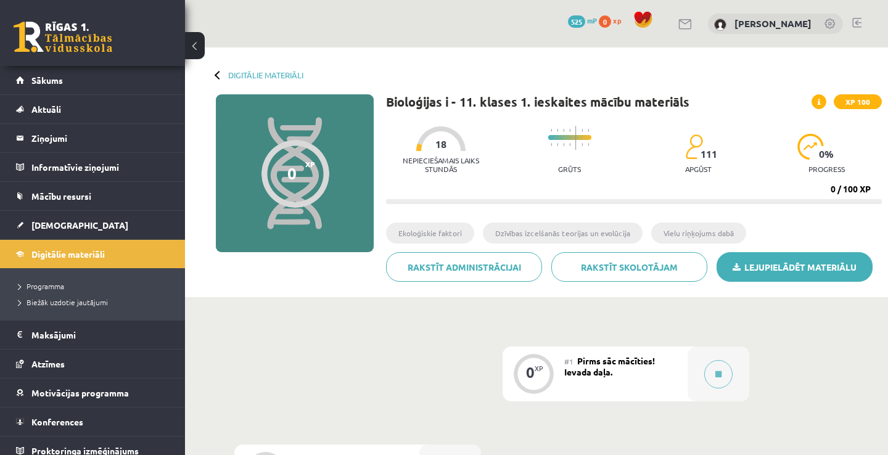
click at [751, 269] on link "Lejupielādēt materiālu" at bounding box center [794, 267] width 156 height 30
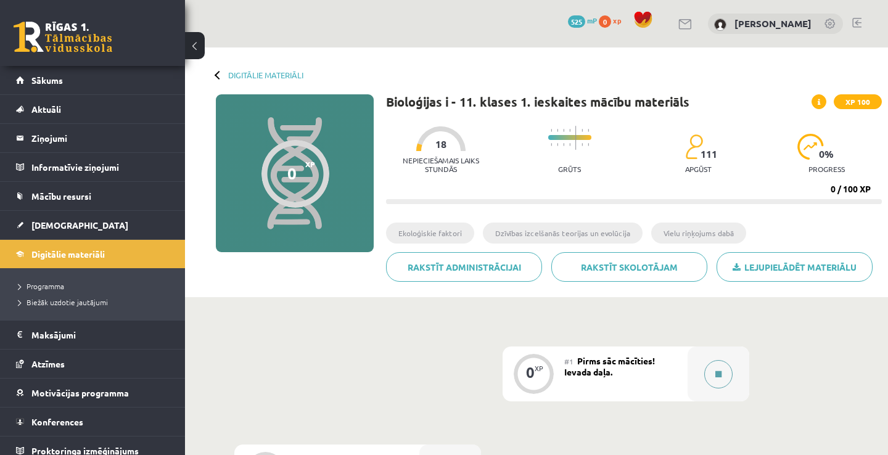
click at [722, 371] on button at bounding box center [718, 374] width 28 height 28
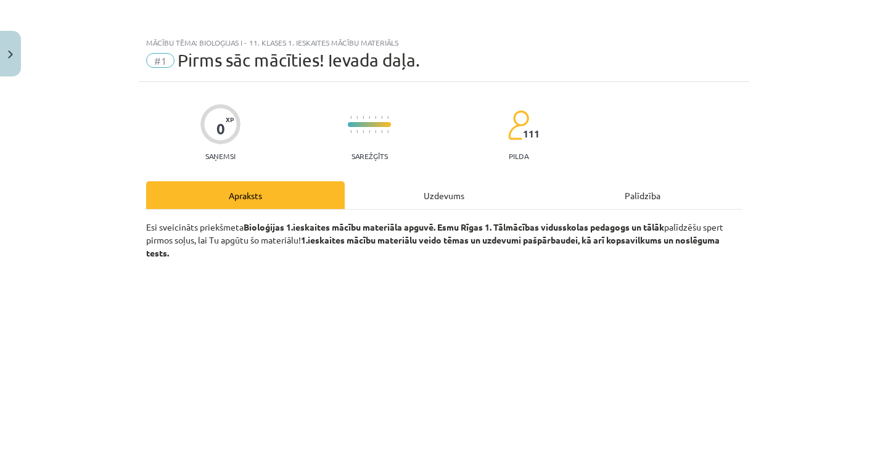
click at [11, 59] on button "Close" at bounding box center [10, 54] width 21 height 46
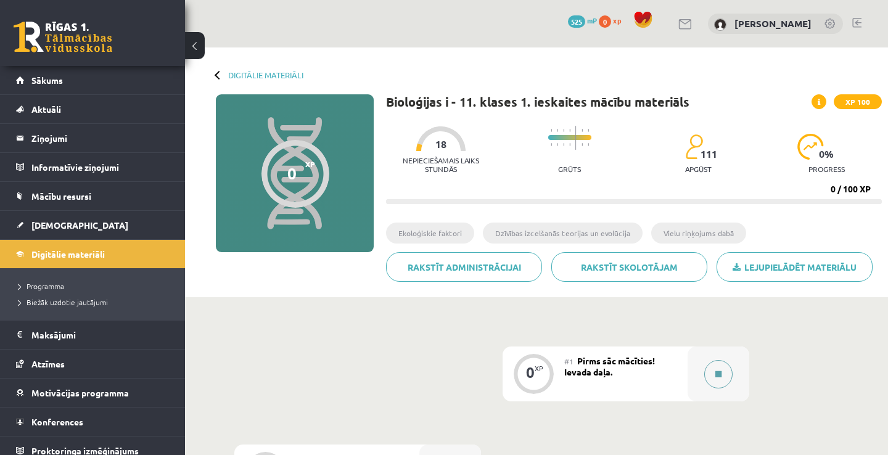
click at [716, 372] on icon at bounding box center [718, 373] width 6 height 7
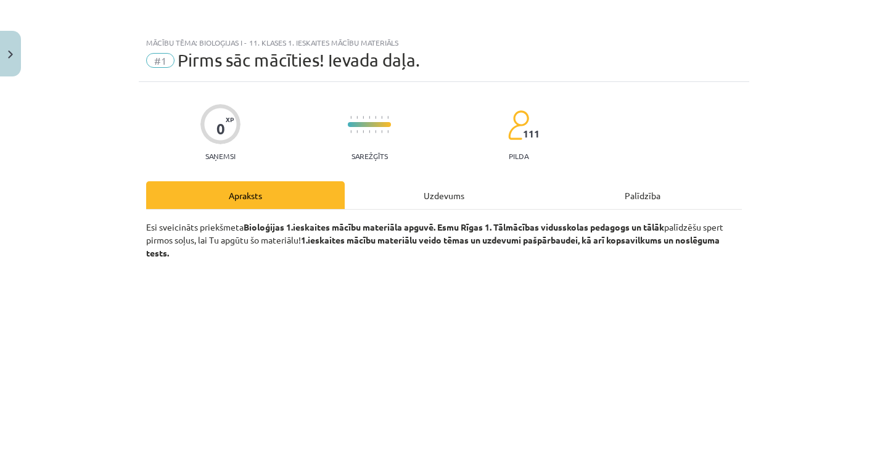
click at [777, 308] on div "Mācību tēma: Bioloģijas i - 11. klases 1. ieskaites mācību materiāls #1 Pirms s…" at bounding box center [444, 227] width 888 height 455
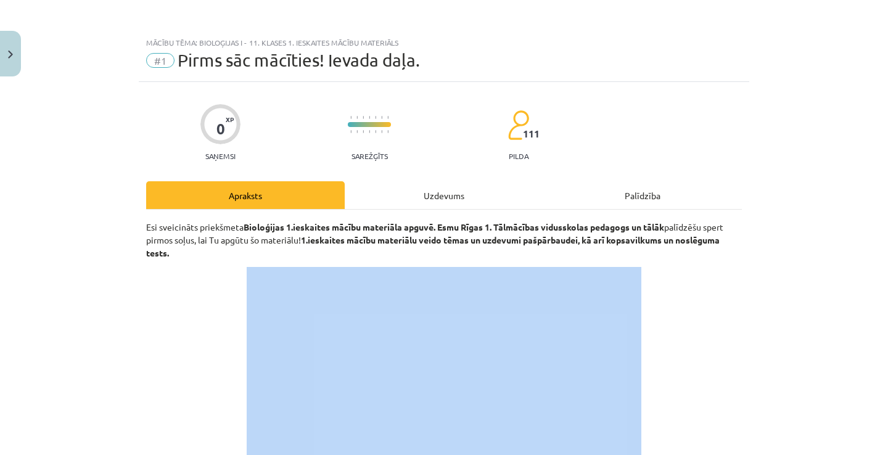
drag, startPoint x: 777, startPoint y: 308, endPoint x: 790, endPoint y: 265, distance: 44.5
click at [782, 290] on div "Mācību tēma: Bioloģijas i - 11. klases 1. ieskaites mācību materiāls #1 Pirms s…" at bounding box center [444, 227] width 888 height 455
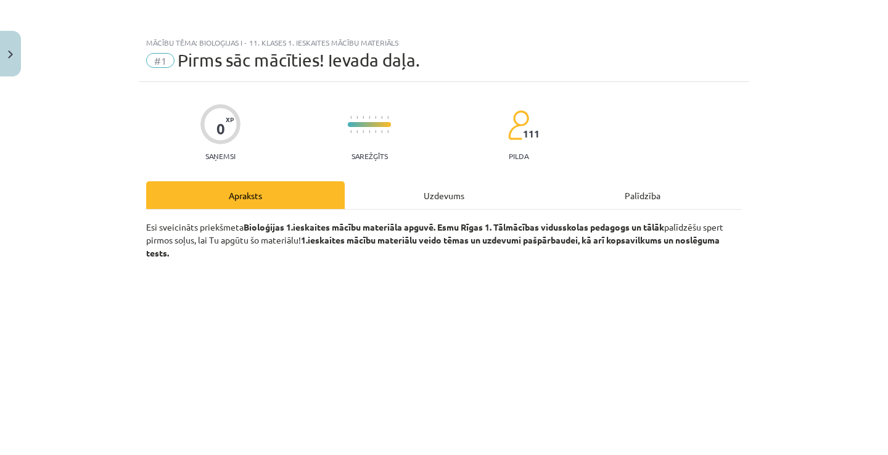
click at [814, 243] on div "Mācību tēma: Bioloģijas i - 11. klases 1. ieskaites mācību materiāls #1 Pirms s…" at bounding box center [444, 227] width 888 height 455
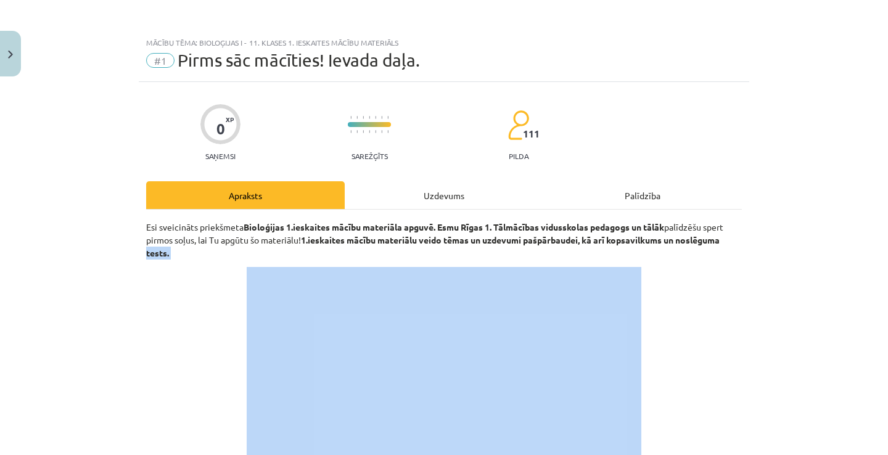
drag, startPoint x: 835, startPoint y: 290, endPoint x: 846, endPoint y: 240, distance: 51.3
click at [846, 240] on div "Mācību tēma: Bioloģijas i - 11. klases 1. ieskaites mācību materiāls #1 Pirms s…" at bounding box center [444, 227] width 888 height 455
click at [886, 280] on div "Mācību tēma: Bioloģijas i - 11. klases 1. ieskaites mācību materiāls #1 Pirms s…" at bounding box center [444, 227] width 888 height 455
click at [876, 317] on div "Mācību tēma: Bioloģijas i - 11. klases 1. ieskaites mācību materiāls #1 Pirms s…" at bounding box center [444, 227] width 888 height 455
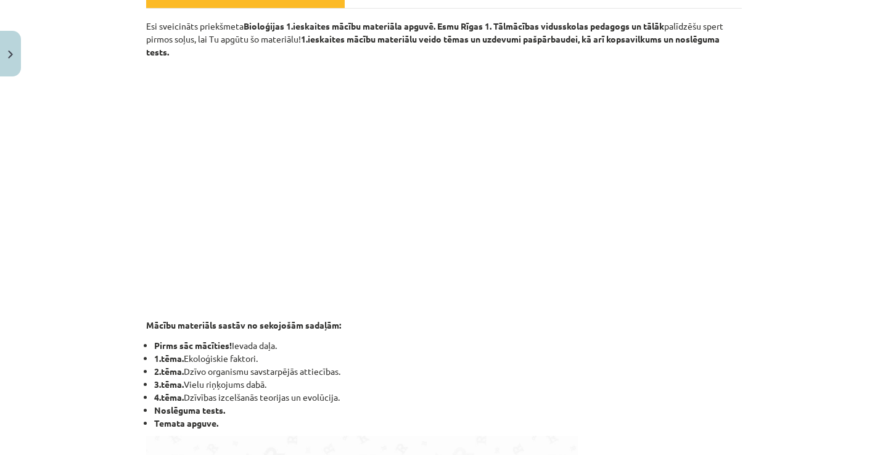
scroll to position [208, 0]
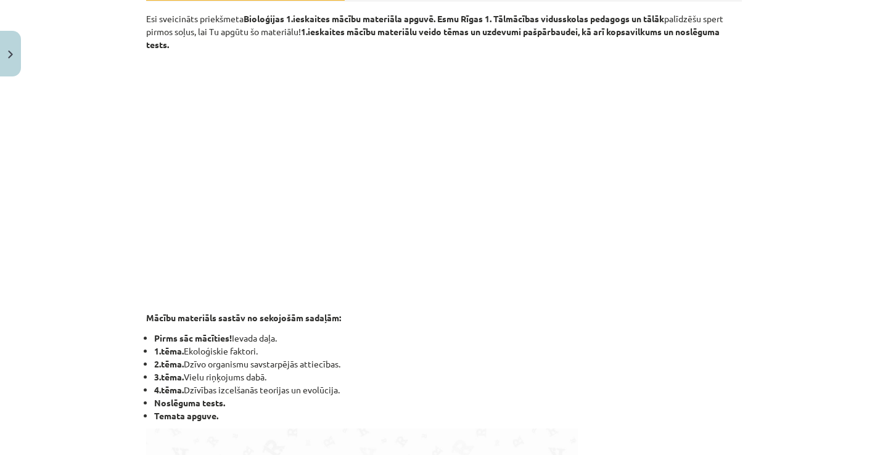
click at [845, 149] on div "Mācību tēma: Bioloģijas i - 11. klases 1. ieskaites mācību materiāls #1 Pirms s…" at bounding box center [444, 227] width 888 height 455
click at [852, 166] on div "Mācību tēma: Bioloģijas i - 11. klases 1. ieskaites mācību materiāls #1 Pirms s…" at bounding box center [444, 227] width 888 height 455
click at [851, 166] on div "Mācību tēma: Bioloģijas i - 11. klases 1. ieskaites mācību materiāls #1 Pirms s…" at bounding box center [444, 227] width 888 height 455
click at [852, 166] on div "Mācību tēma: Bioloģijas i - 11. klases 1. ieskaites mācību materiāls #1 Pirms s…" at bounding box center [444, 227] width 888 height 455
click at [859, 161] on div "Mācību tēma: Bioloģijas i - 11. klases 1. ieskaites mācību materiāls #1 Pirms s…" at bounding box center [444, 227] width 888 height 455
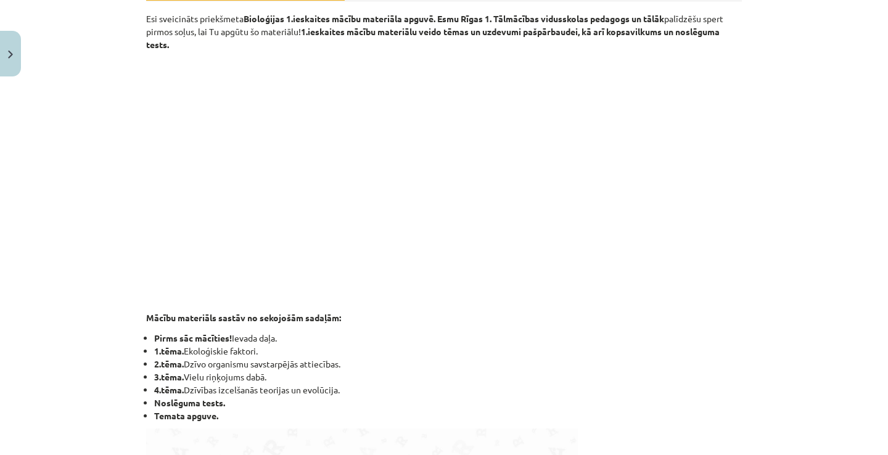
click at [859, 160] on div "Mācību tēma: Bioloģijas i - 11. klases 1. ieskaites mācību materiāls #1 Pirms s…" at bounding box center [444, 227] width 888 height 455
click at [883, 20] on div "Mācību tēma: Bioloģijas i - 11. klases 1. ieskaites mācību materiāls #1 Pirms s…" at bounding box center [444, 227] width 888 height 455
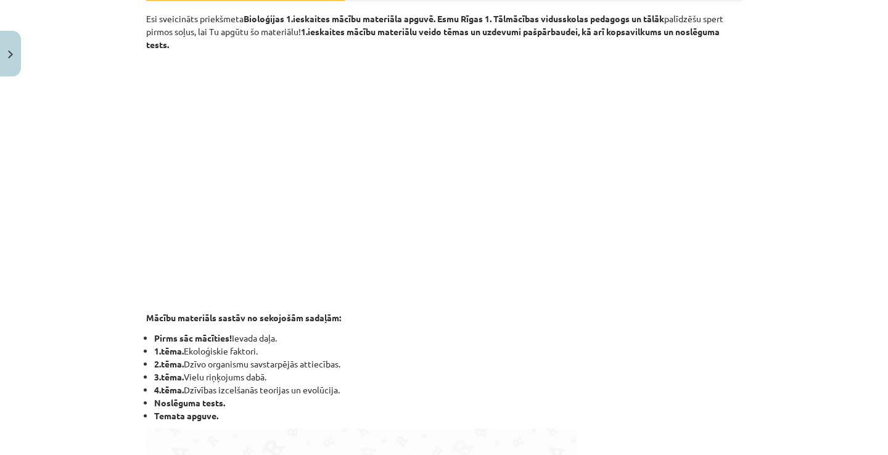
click at [883, 20] on div "Mācību tēma: Bioloģijas i - 11. klases 1. ieskaites mācību materiāls #1 Pirms s…" at bounding box center [444, 227] width 888 height 455
click at [828, 240] on div "Mācību tēma: Bioloģijas i - 11. klases 1. ieskaites mācību materiāls #1 Pirms s…" at bounding box center [444, 227] width 888 height 455
click at [828, 239] on div "Mācību tēma: Bioloģijas i - 11. klases 1. ieskaites mācību materiāls #1 Pirms s…" at bounding box center [444, 227] width 888 height 455
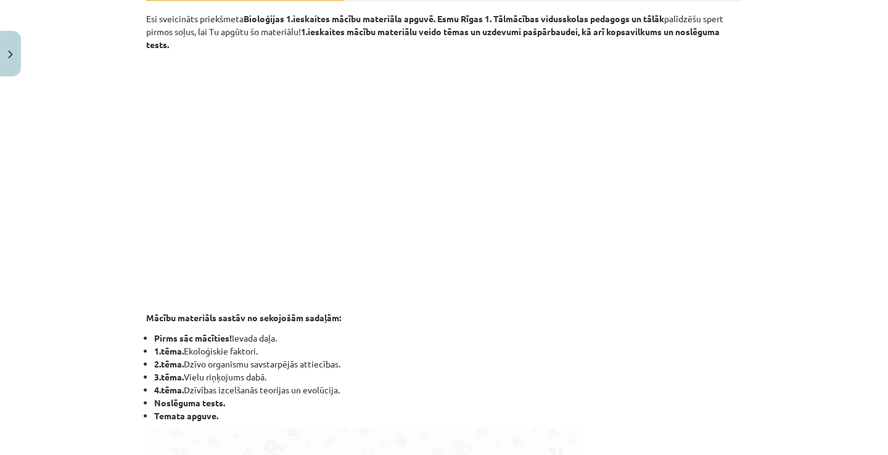
click at [878, 378] on div "Mācību tēma: Bioloģijas i - 11. klases 1. ieskaites mācību materiāls #1 Pirms s…" at bounding box center [444, 227] width 888 height 455
click at [878, 372] on div "Mācību tēma: Bioloģijas i - 11. klases 1. ieskaites mācību materiāls #1 Pirms s…" at bounding box center [444, 227] width 888 height 455
click at [884, 399] on div "Mācību tēma: Bioloģijas i - 11. klases 1. ieskaites mācību materiāls #1 Pirms s…" at bounding box center [444, 227] width 888 height 455
click at [700, 407] on li "Noslēguma tests." at bounding box center [447, 402] width 587 height 13
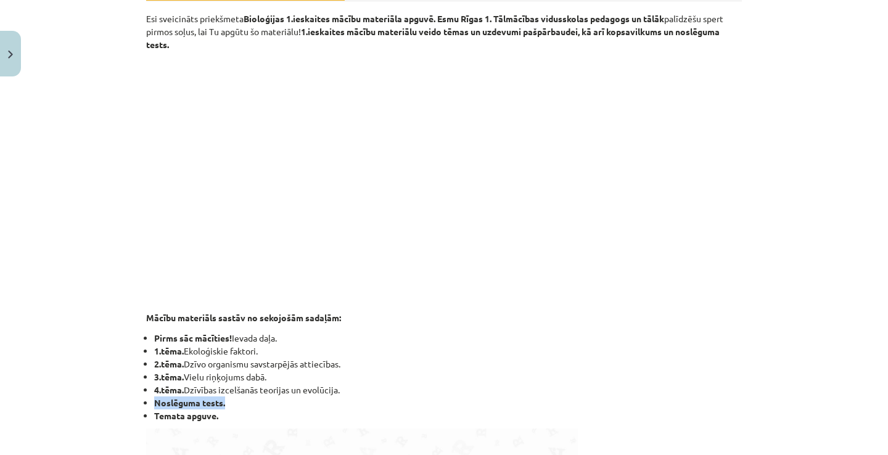
click at [700, 407] on li "Noslēguma tests." at bounding box center [447, 402] width 587 height 13
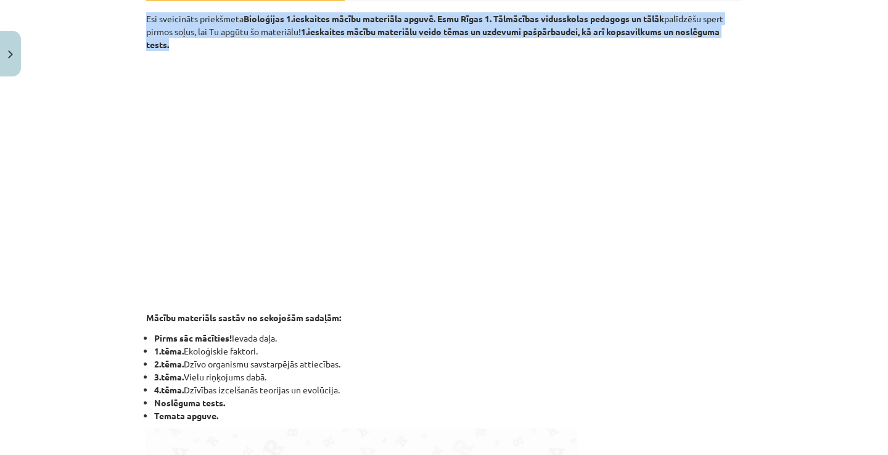
drag, startPoint x: 875, startPoint y: 8, endPoint x: 865, endPoint y: 253, distance: 244.9
click at [865, 252] on div "Mācību tēma: Bioloģijas i - 11. klases 1. ieskaites mācību materiāls #1 Pirms s…" at bounding box center [444, 227] width 888 height 455
click at [866, 146] on div "Mācību tēma: Bioloģijas i - 11. klases 1. ieskaites mācību materiāls #1 Pirms s…" at bounding box center [444, 227] width 888 height 455
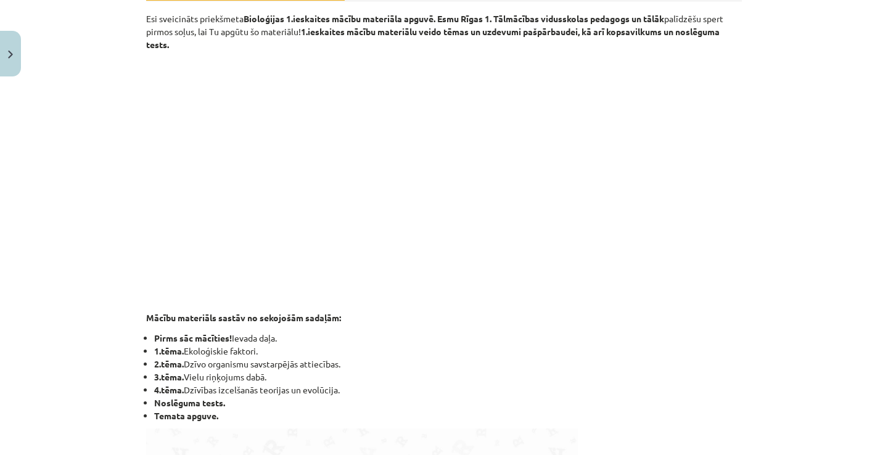
click at [866, 146] on div "Mācību tēma: Bioloģijas i - 11. klases 1. ieskaites mācību materiāls #1 Pirms s…" at bounding box center [444, 227] width 888 height 455
click at [883, 110] on div "Mācību tēma: Bioloģijas i - 11. klases 1. ieskaites mācību materiāls #1 Pirms s…" at bounding box center [444, 227] width 888 height 455
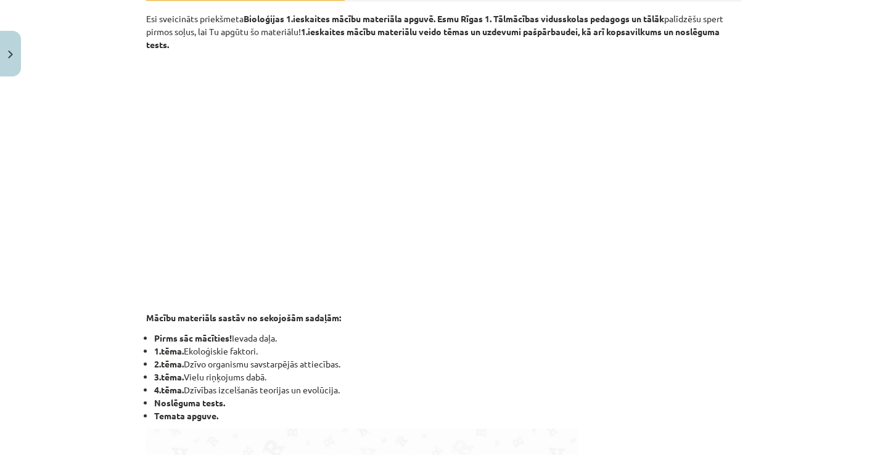
drag, startPoint x: 883, startPoint y: 86, endPoint x: 880, endPoint y: 128, distance: 41.4
click at [880, 128] on div "Mācību tēma: Bioloģijas i - 11. klases 1. ieskaites mācību materiāls #1 Pirms s…" at bounding box center [444, 227] width 888 height 455
drag, startPoint x: 862, startPoint y: 346, endPoint x: 848, endPoint y: 300, distance: 48.2
click at [849, 303] on div "Mācību tēma: Bioloģijas i - 11. klases 1. ieskaites mācību materiāls #1 Pirms s…" at bounding box center [444, 227] width 888 height 455
click at [12, 62] on button "Close" at bounding box center [10, 54] width 21 height 46
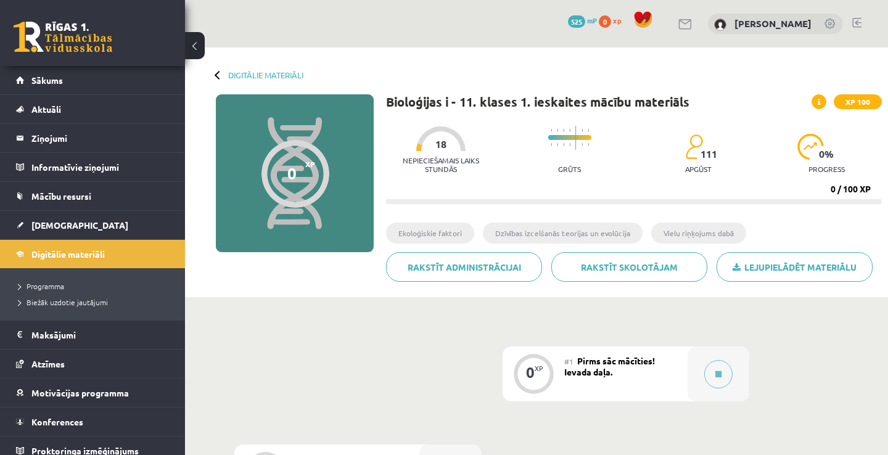
drag, startPoint x: 804, startPoint y: 349, endPoint x: 803, endPoint y: 333, distance: 16.1
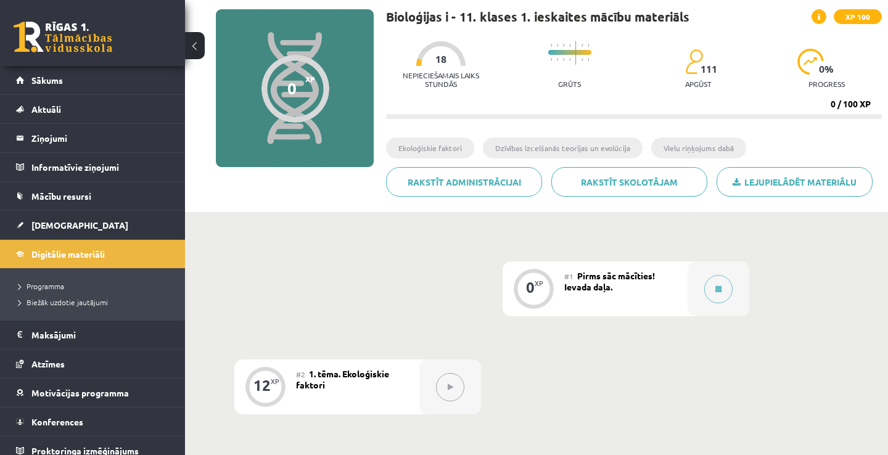
scroll to position [84, 0]
